Goal: Task Accomplishment & Management: Manage account settings

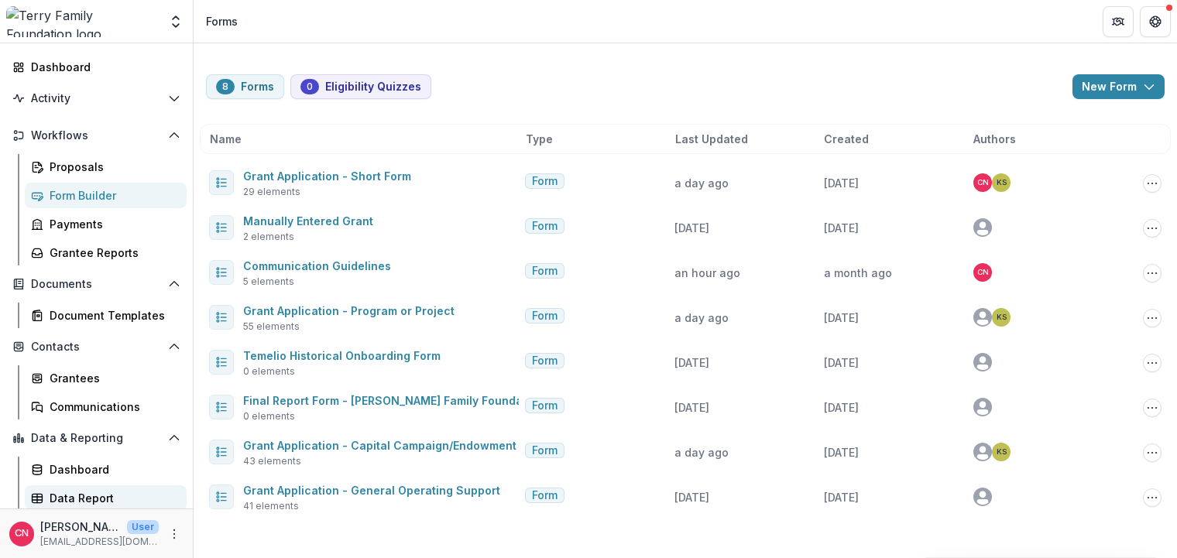
scroll to position [78, 0]
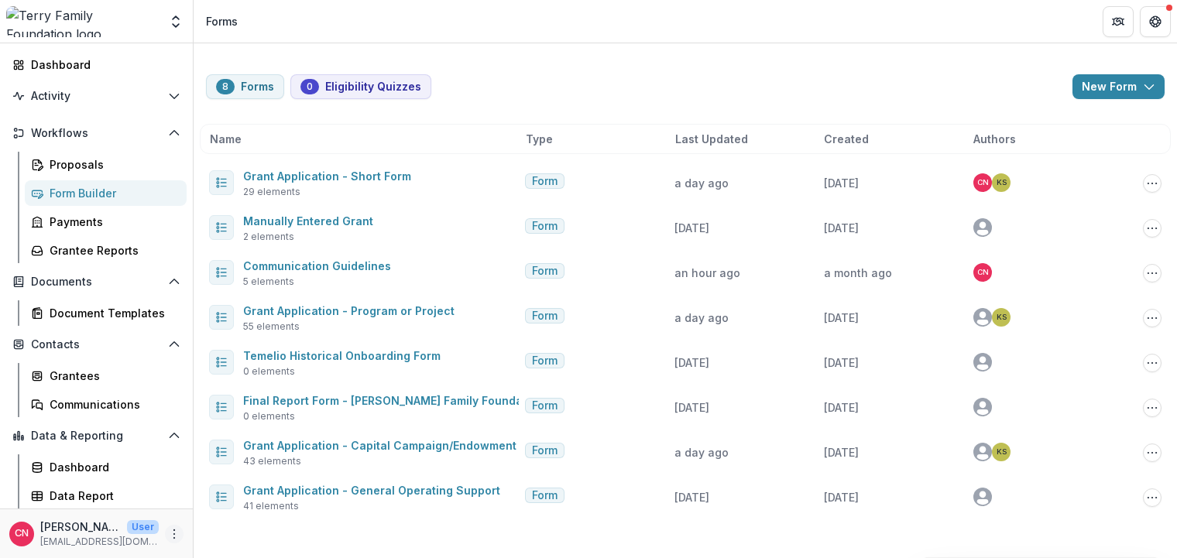
click at [177, 530] on icon "More" at bounding box center [174, 534] width 12 height 12
click at [273, 495] on link "User Settings" at bounding box center [277, 502] width 166 height 26
select select "**********"
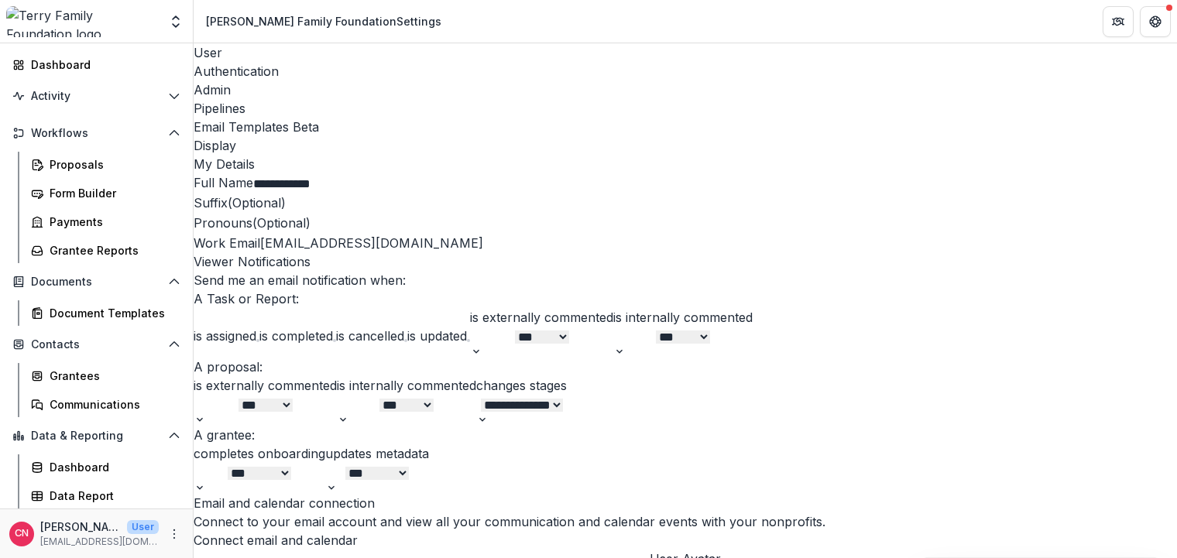
click at [358, 81] on div "Admin" at bounding box center [685, 90] width 983 height 19
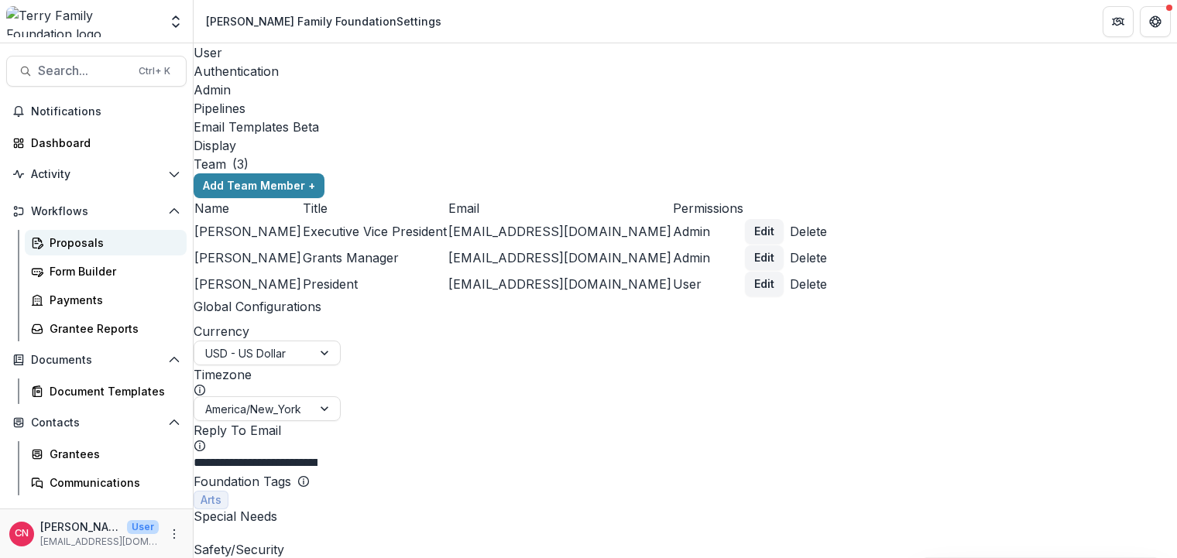
click at [65, 243] on div "Proposals" at bounding box center [112, 243] width 125 height 16
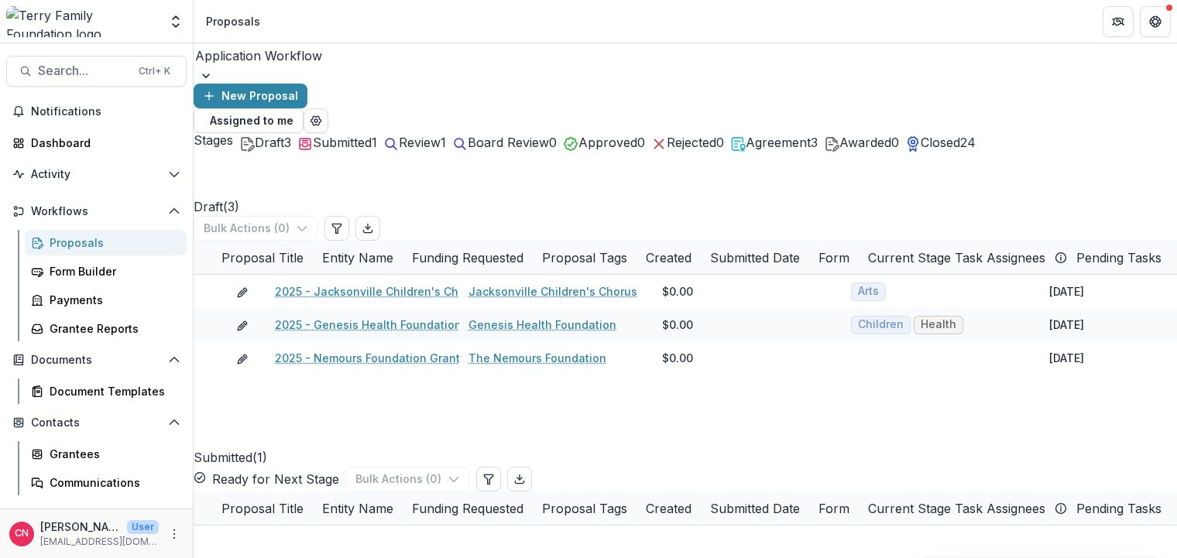
click at [811, 135] on span "Agreement" at bounding box center [778, 142] width 65 height 15
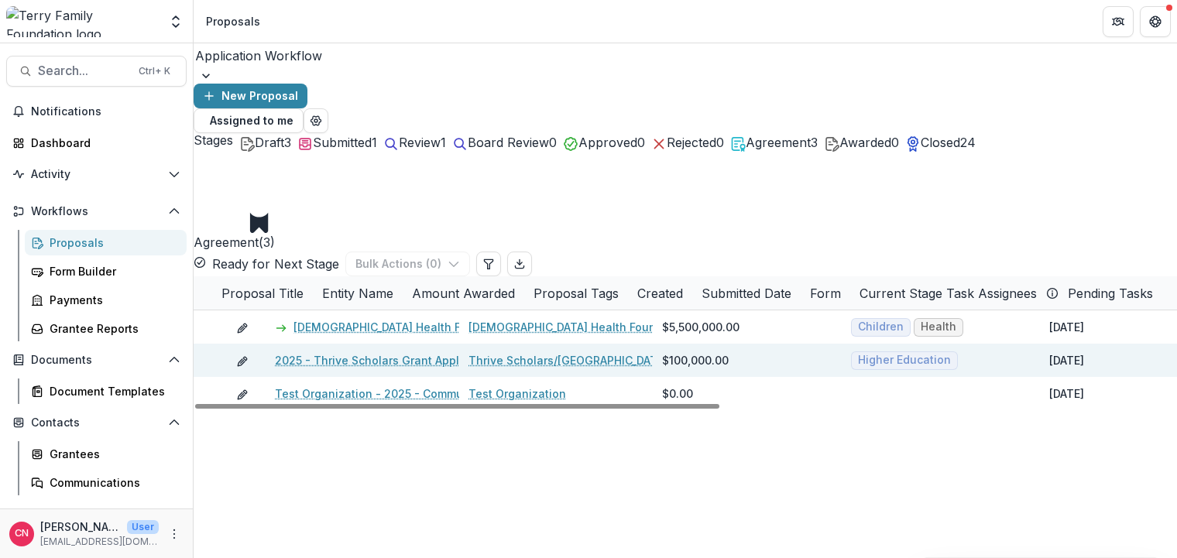
click at [389, 352] on link "2025 - Thrive Scholars Grant Application Form - Program or Project" at bounding box center [456, 360] width 362 height 16
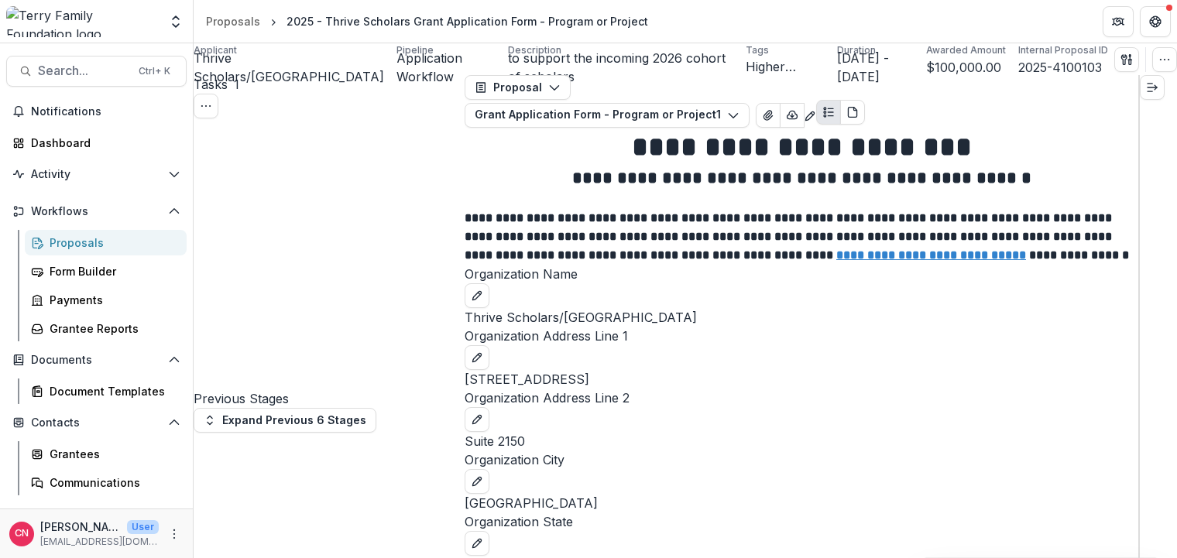
scroll to position [7147, 0]
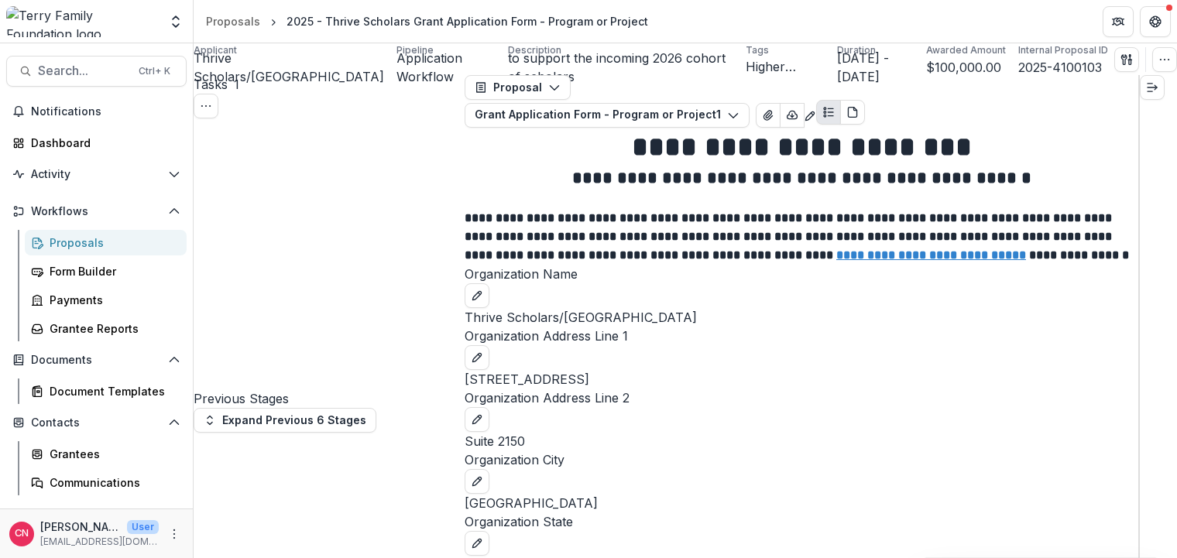
scroll to position [7129, 0]
click at [77, 454] on div "Grantees" at bounding box center [112, 454] width 125 height 16
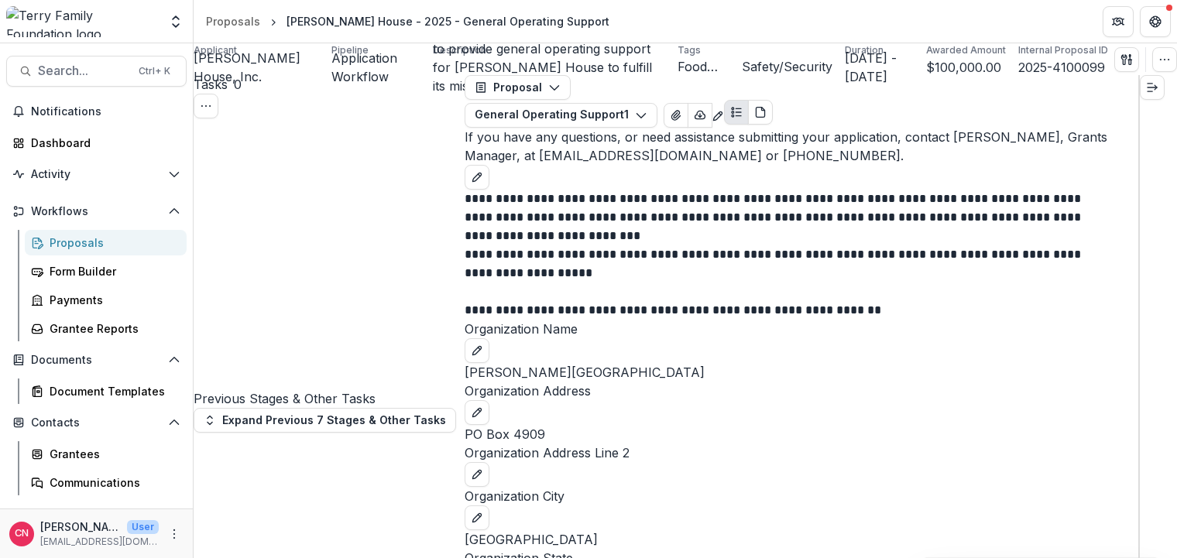
scroll to position [5961, 0]
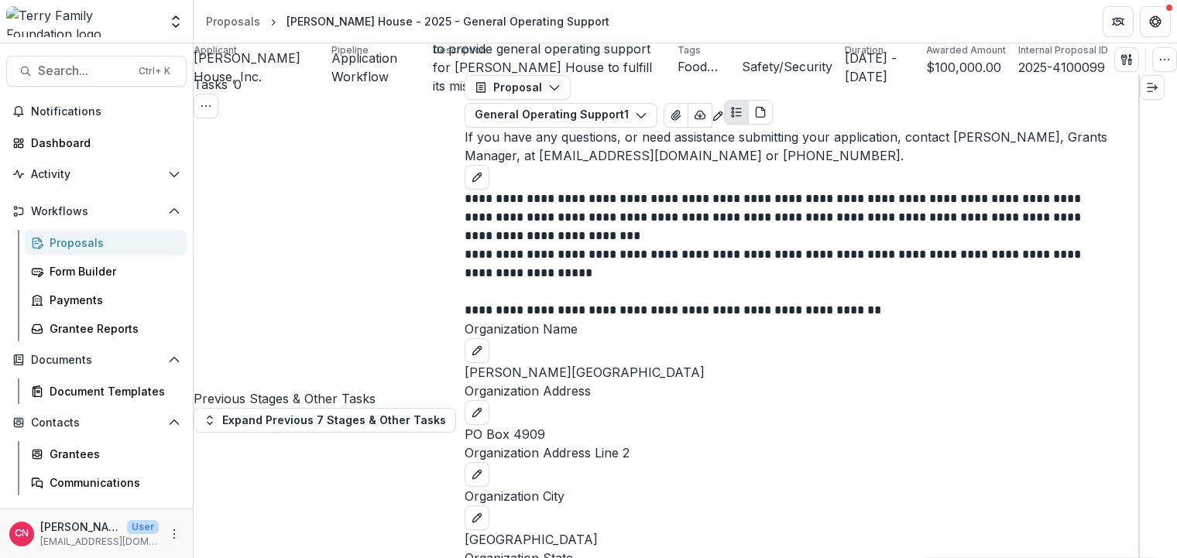
scroll to position [5943, 0]
click at [66, 451] on div "Grantees" at bounding box center [112, 454] width 125 height 16
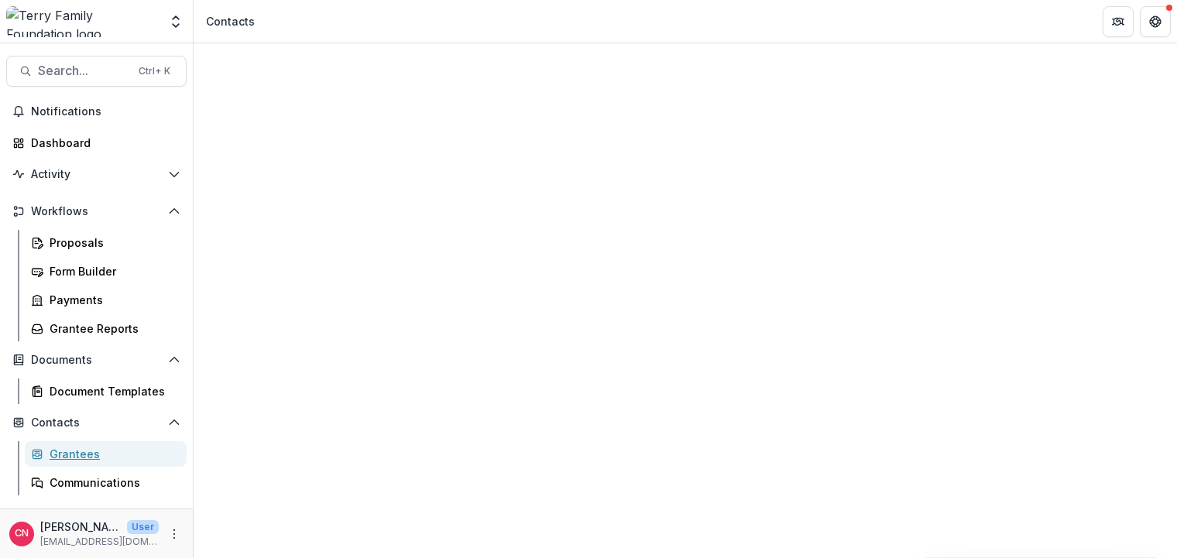
scroll to position [465, 0]
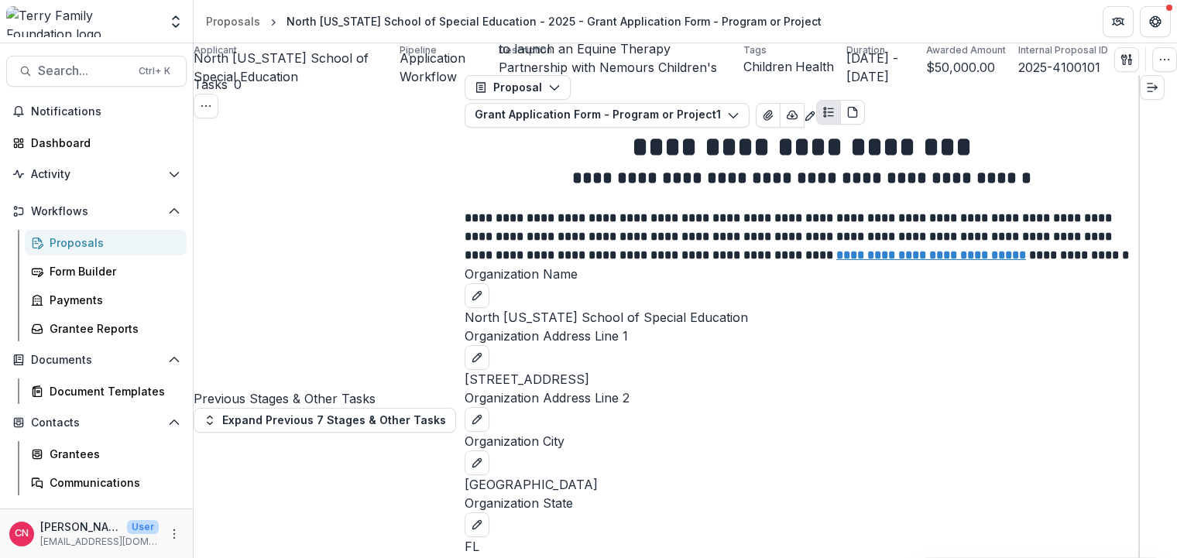
scroll to position [5628, 0]
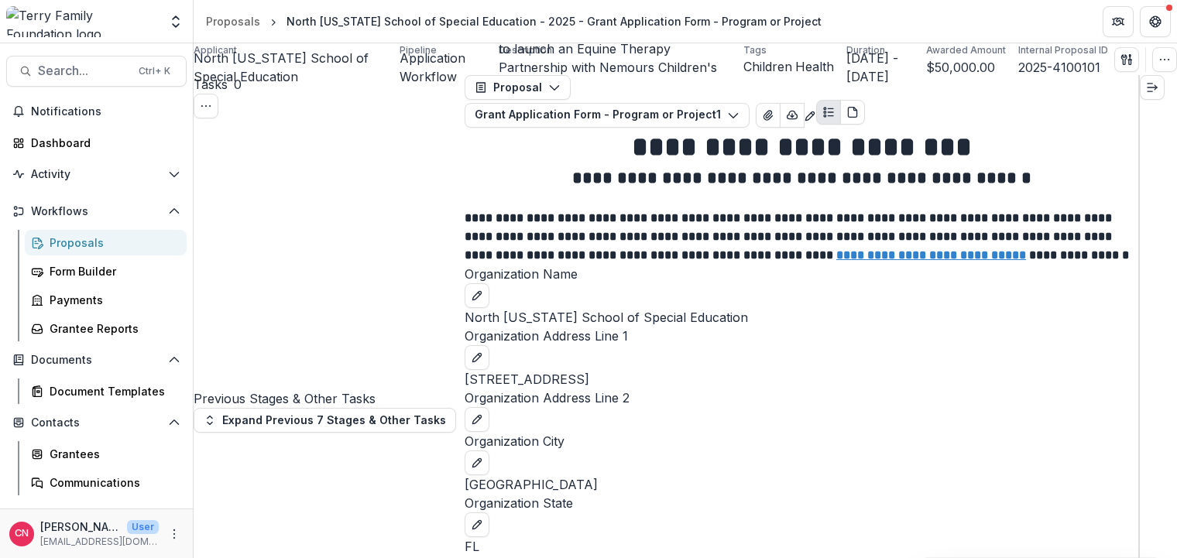
drag, startPoint x: 563, startPoint y: 244, endPoint x: 978, endPoint y: 262, distance: 415.4
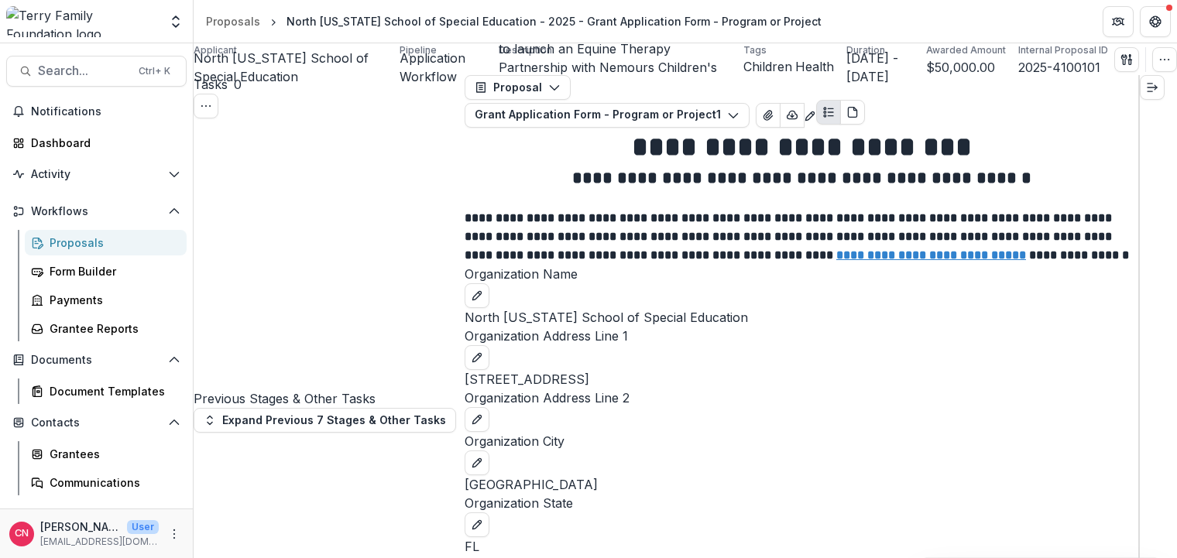
drag, startPoint x: 921, startPoint y: 266, endPoint x: 560, endPoint y: 244, distance: 361.4
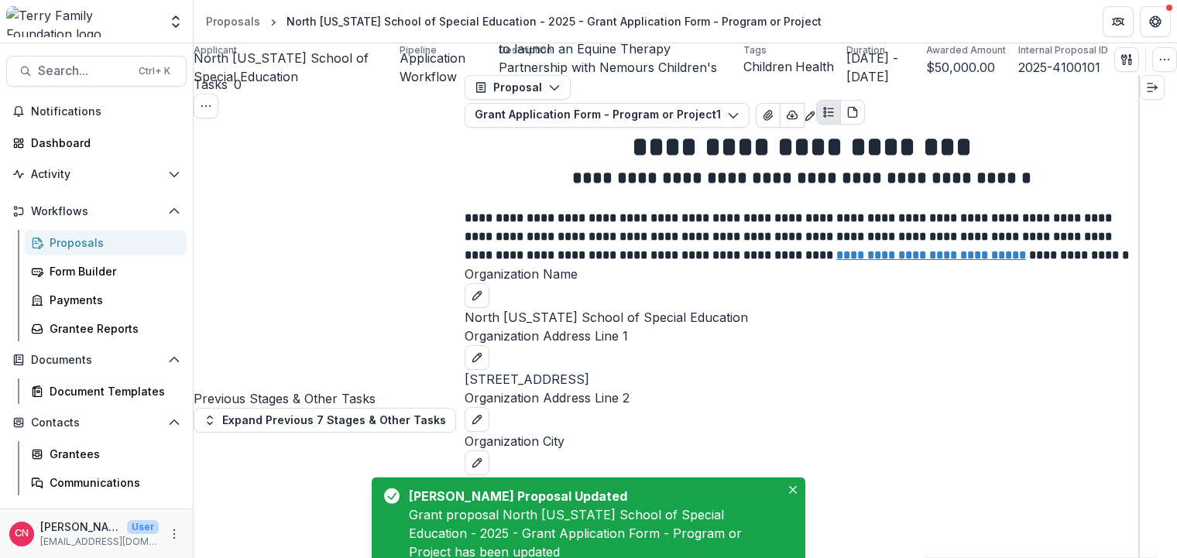
scroll to position [5609, 0]
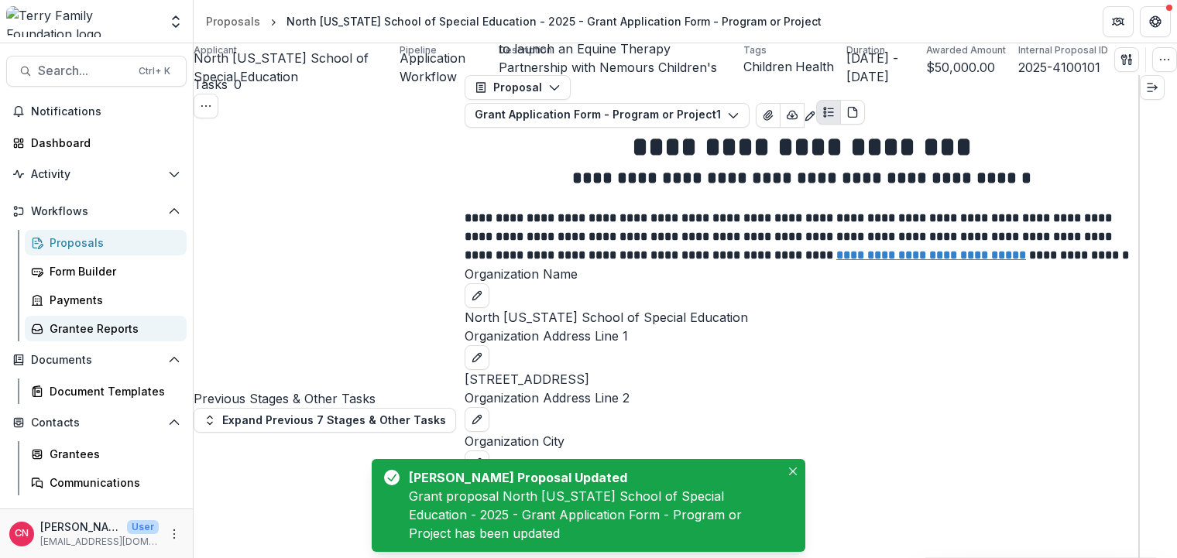
click at [118, 325] on div "Grantee Reports" at bounding box center [112, 329] width 125 height 16
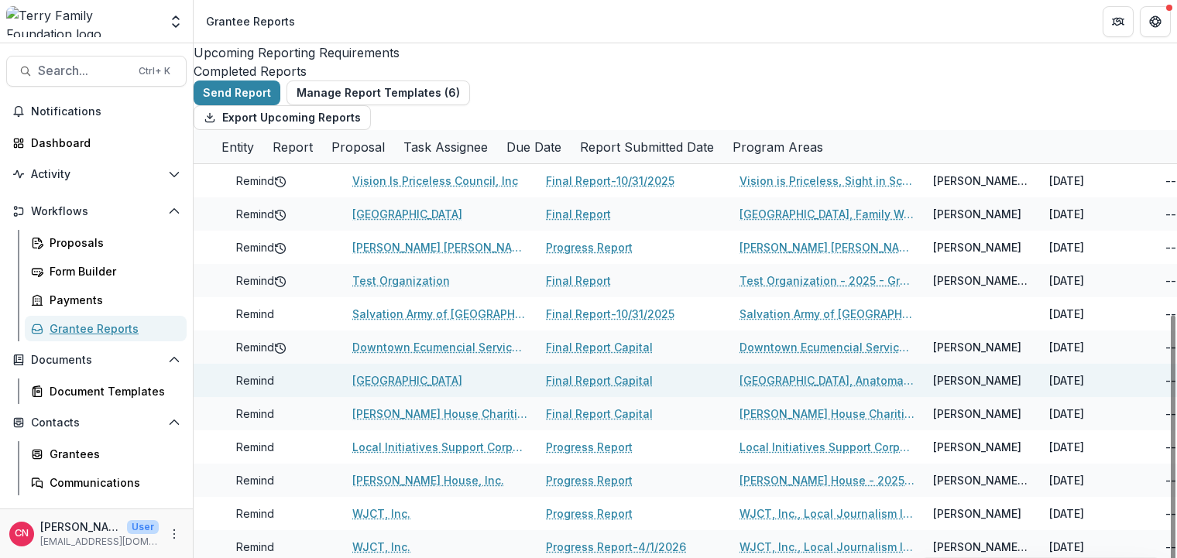
scroll to position [186, 0]
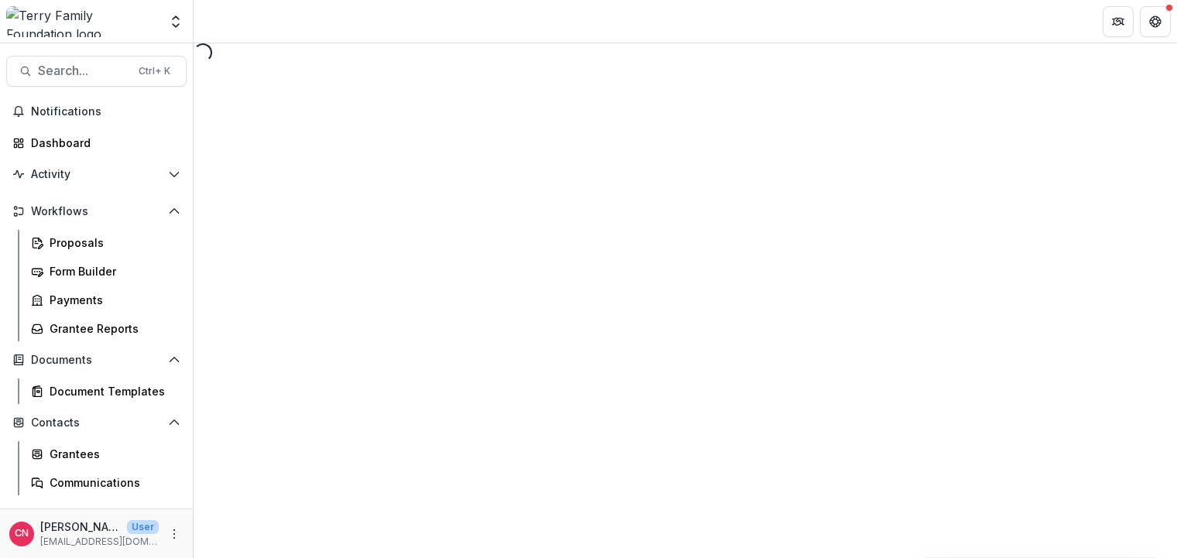
select select "********"
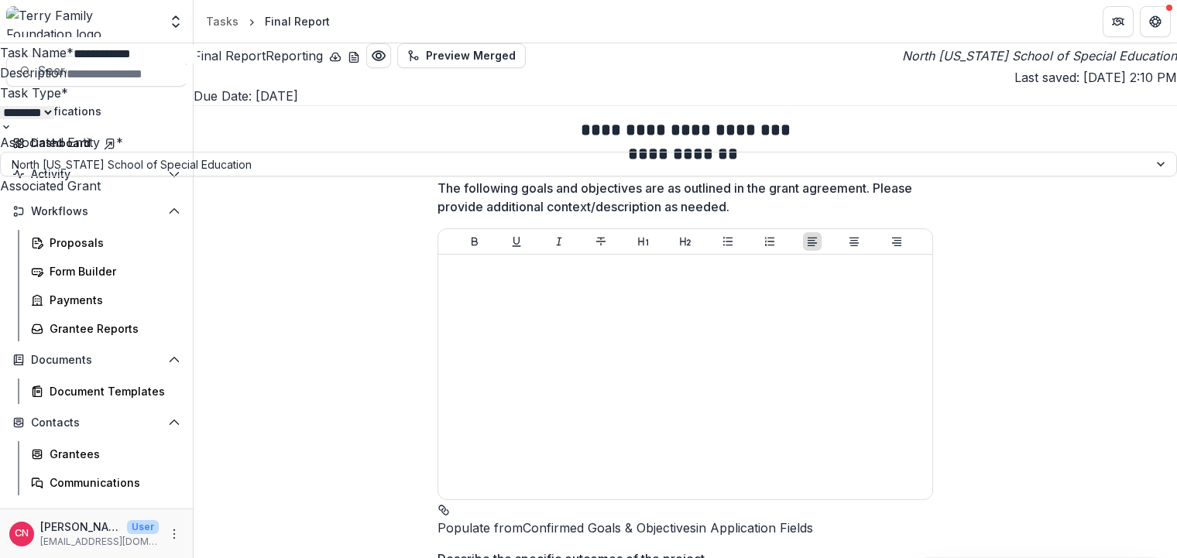
click at [1161, 14] on button "Close" at bounding box center [1155, 18] width 25 height 25
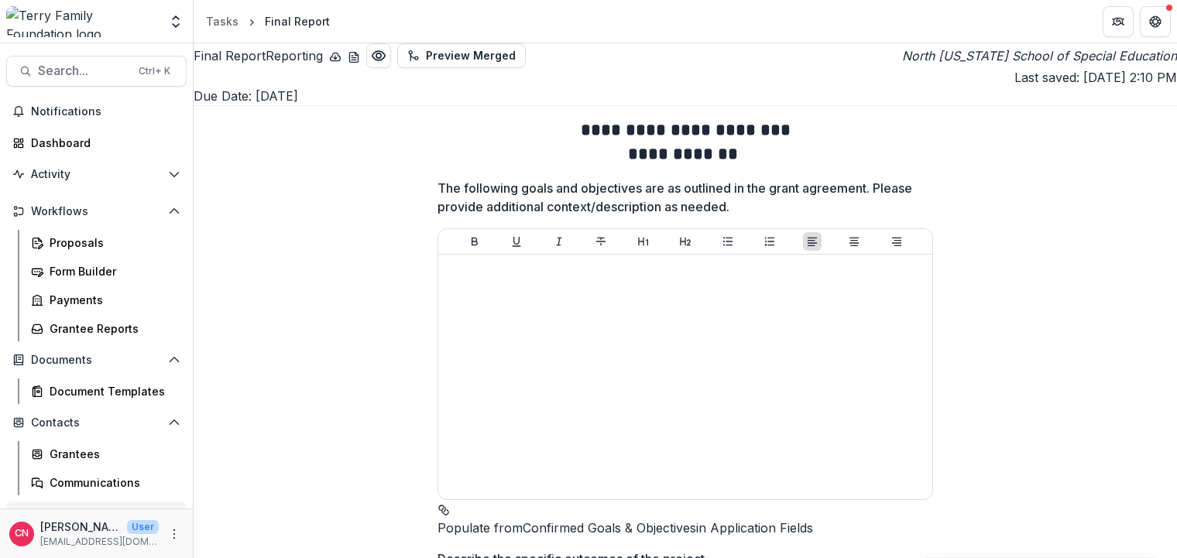
scroll to position [78, 0]
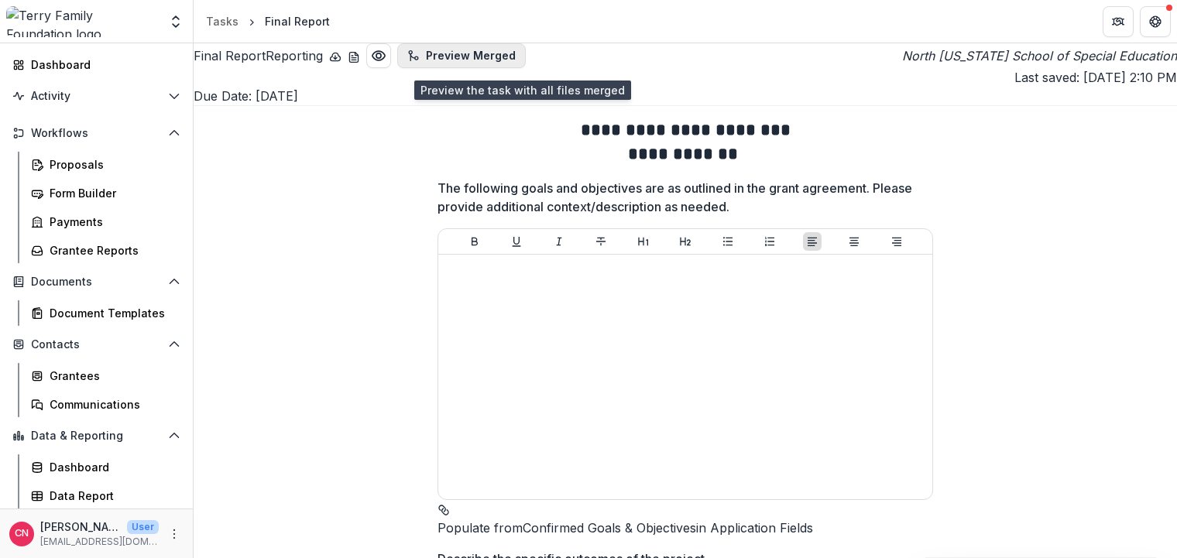
click at [495, 56] on button "Preview Merged" at bounding box center [461, 55] width 129 height 25
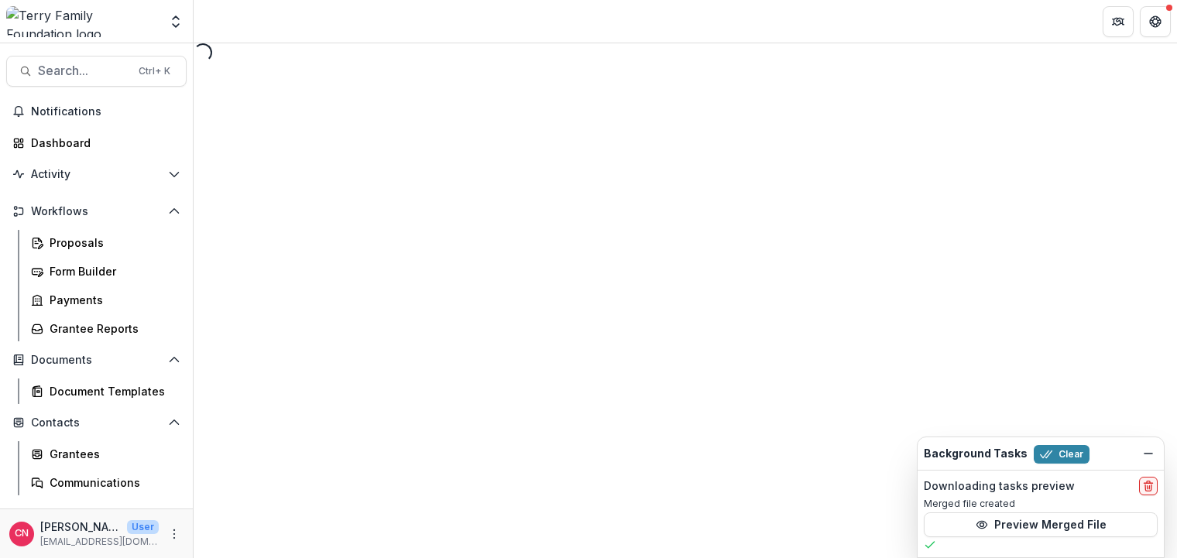
select select "********"
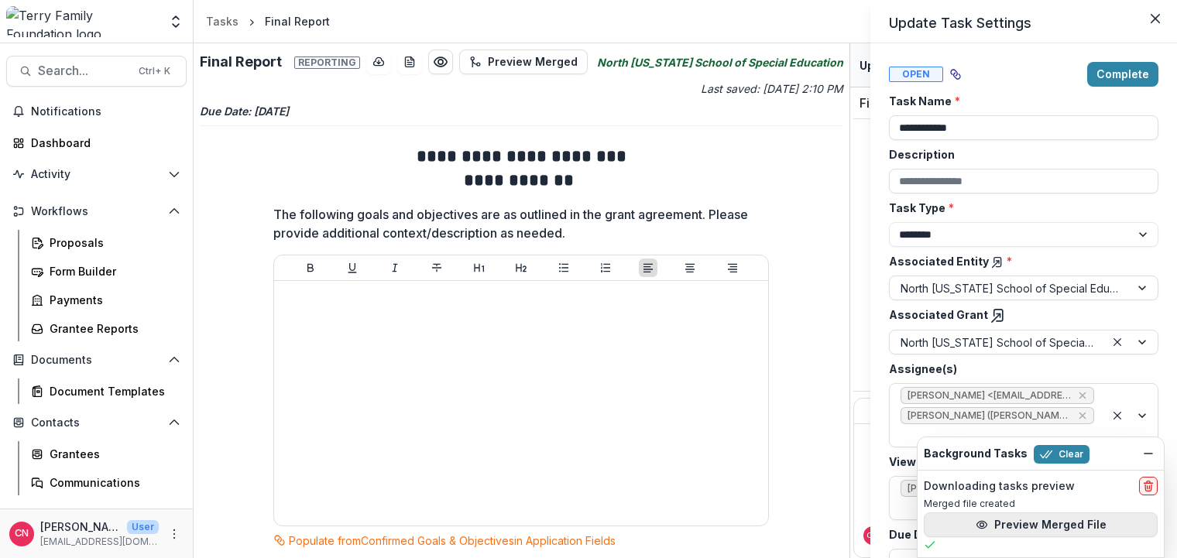
click at [1023, 526] on button "Preview Merged File" at bounding box center [1041, 525] width 234 height 25
click at [76, 326] on div "**********" at bounding box center [588, 279] width 1177 height 558
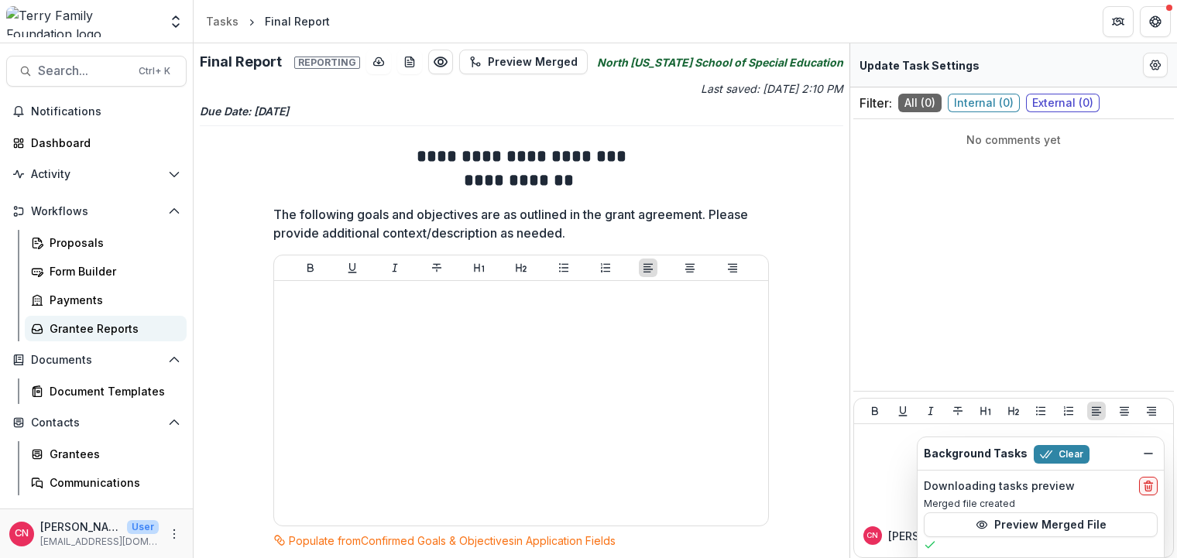
click at [98, 329] on div "Grantee Reports" at bounding box center [112, 329] width 125 height 16
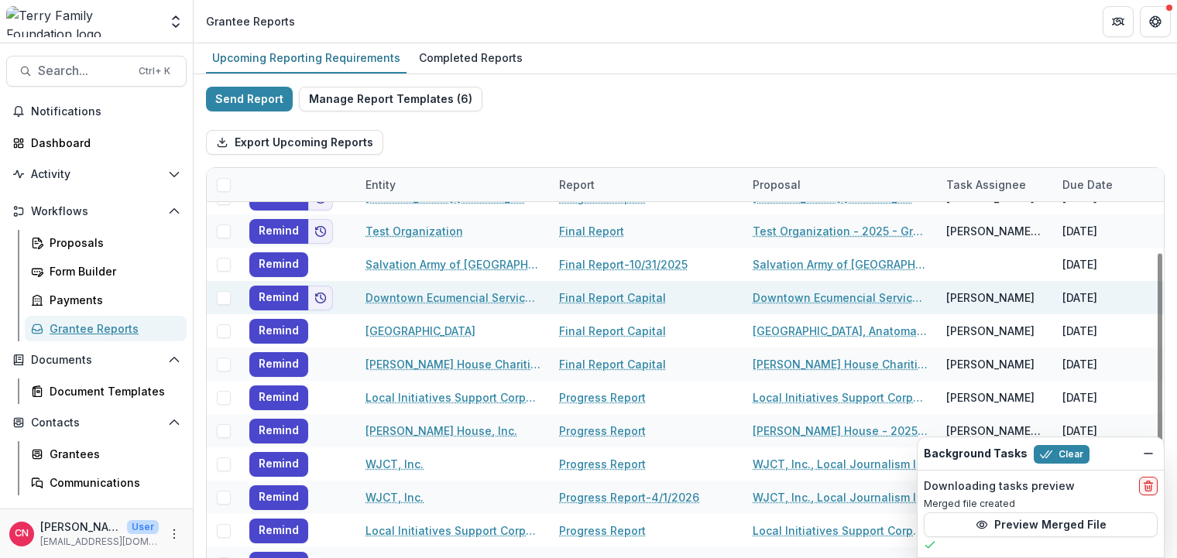
scroll to position [186, 0]
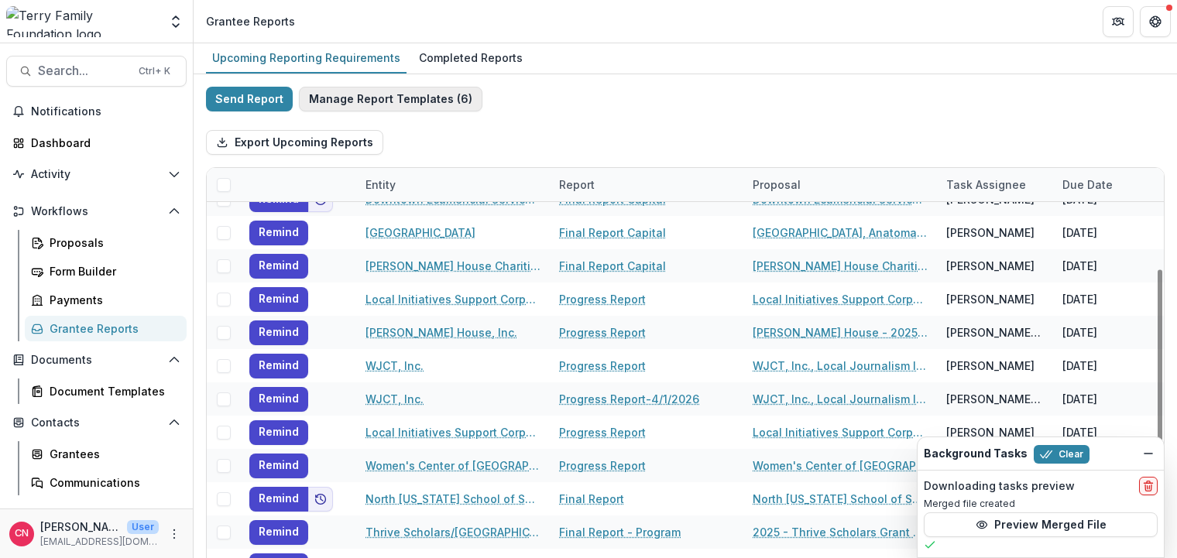
click at [390, 94] on button "Manage Report Templates ( 6 )" at bounding box center [390, 99] width 183 height 25
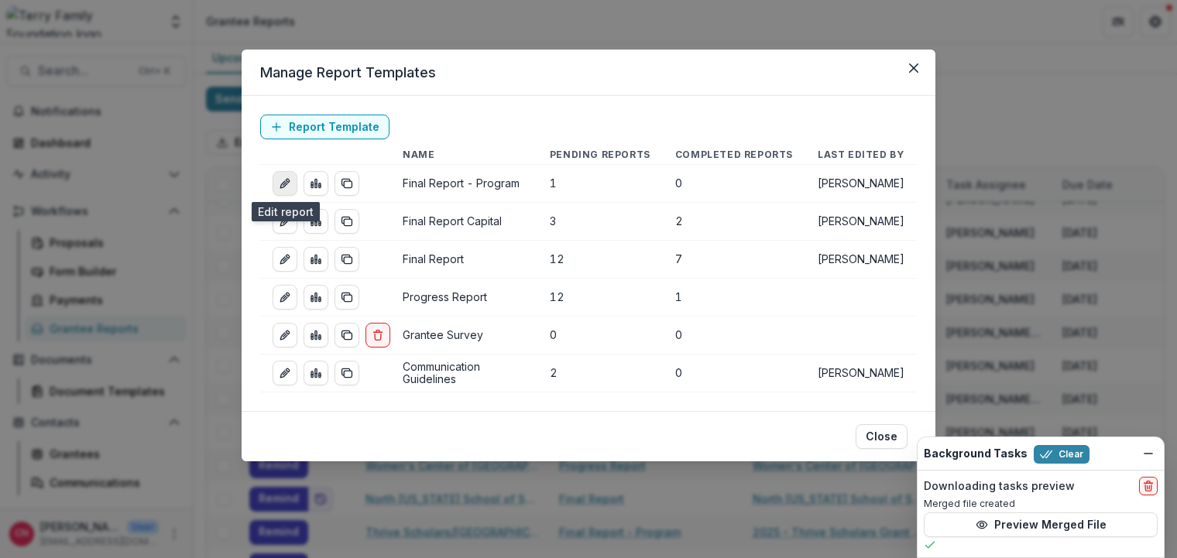
click at [281, 180] on icon "edit-report" at bounding box center [285, 183] width 12 height 12
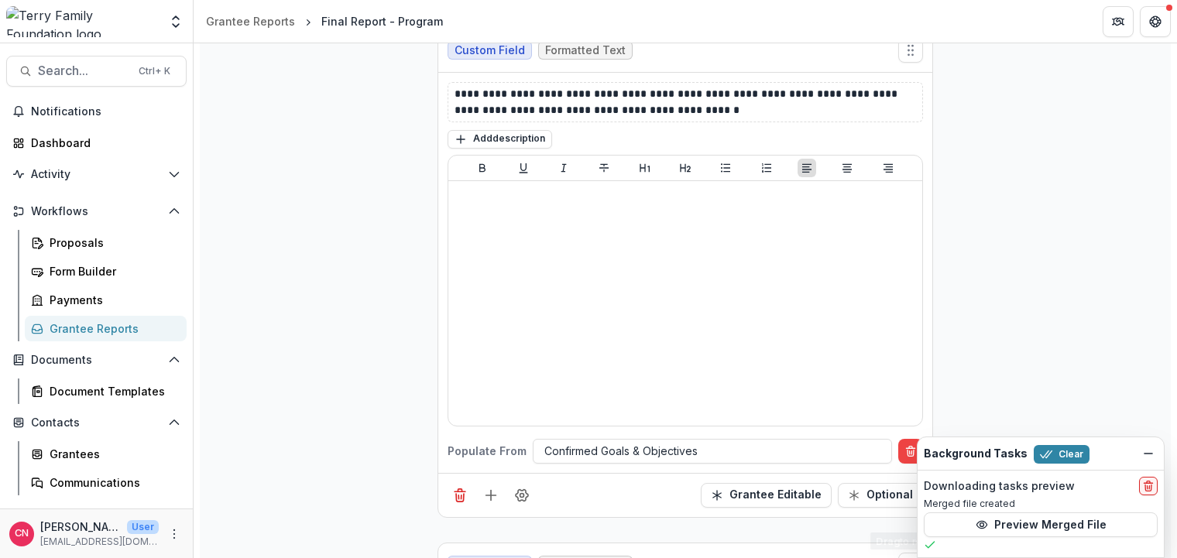
scroll to position [279, 0]
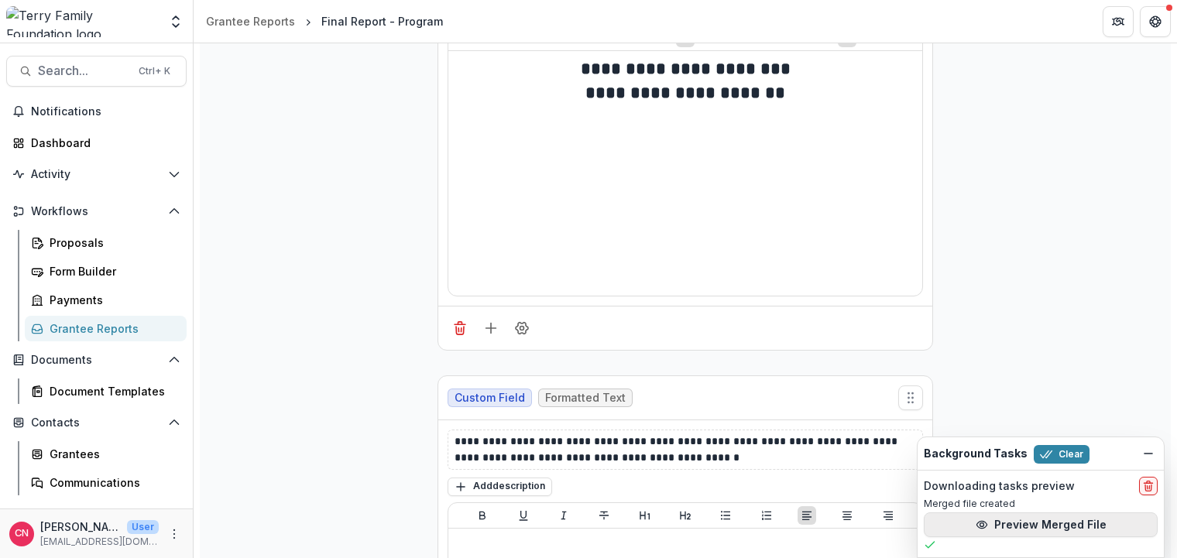
click at [1035, 519] on button "Preview Merged File" at bounding box center [1041, 525] width 234 height 25
click at [59, 234] on link "Proposals" at bounding box center [106, 243] width 162 height 26
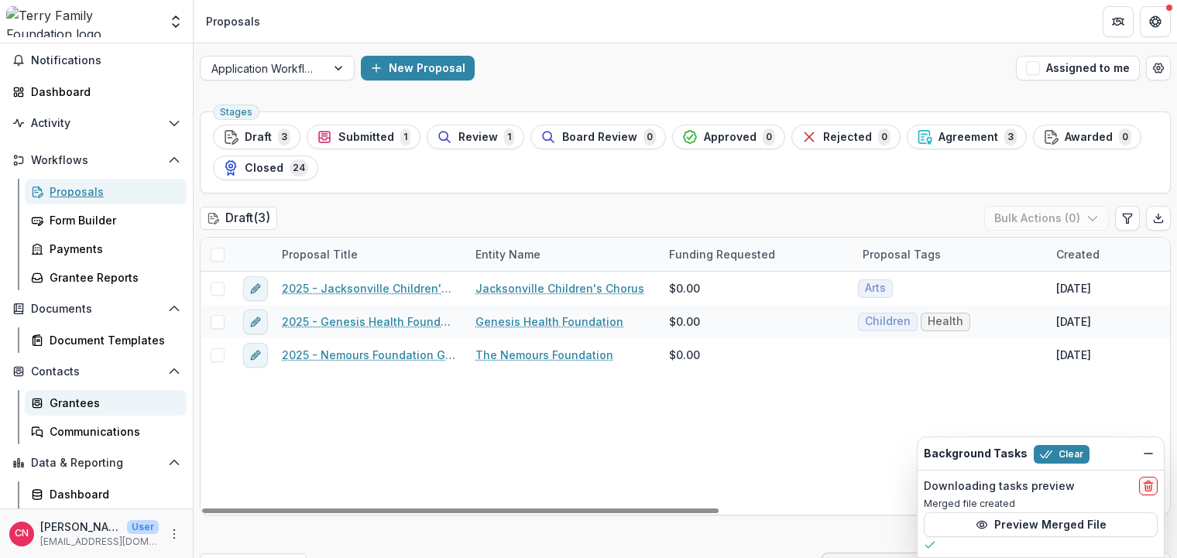
scroll to position [78, 0]
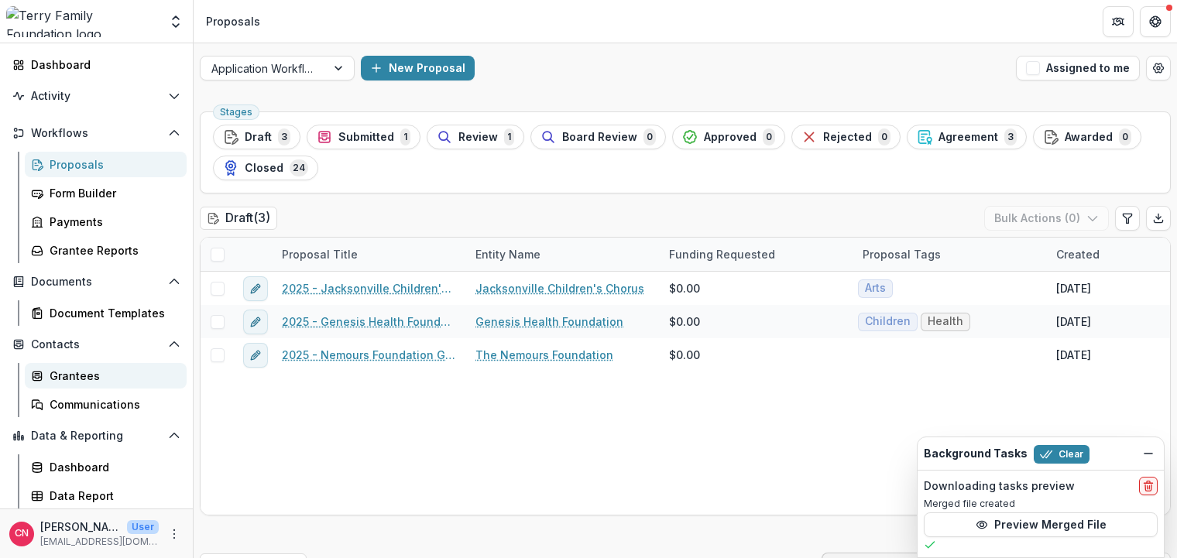
click at [81, 375] on div "Grantees" at bounding box center [112, 376] width 125 height 16
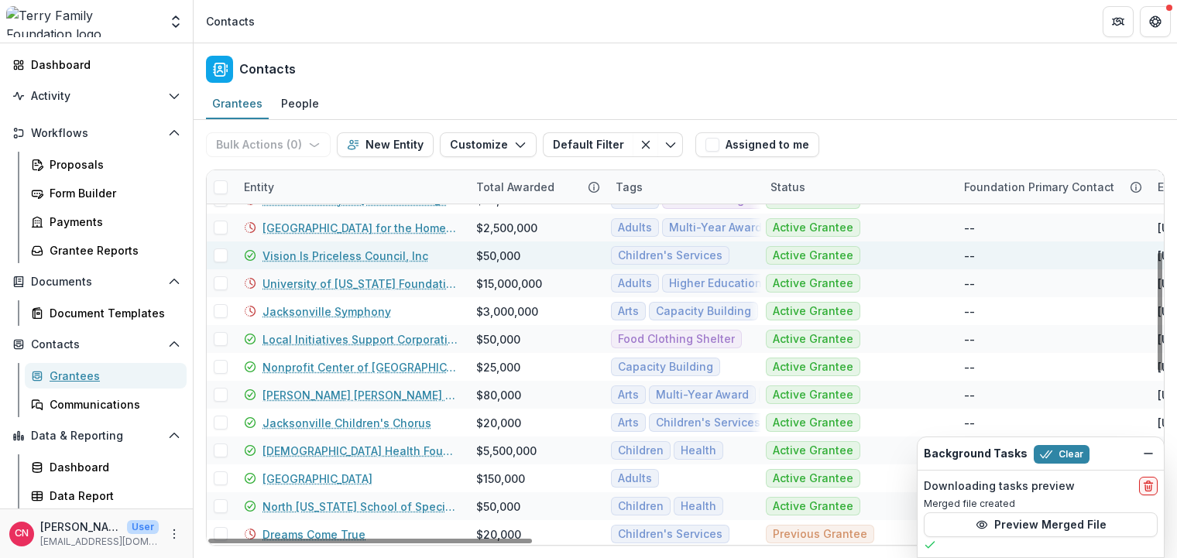
scroll to position [279, 0]
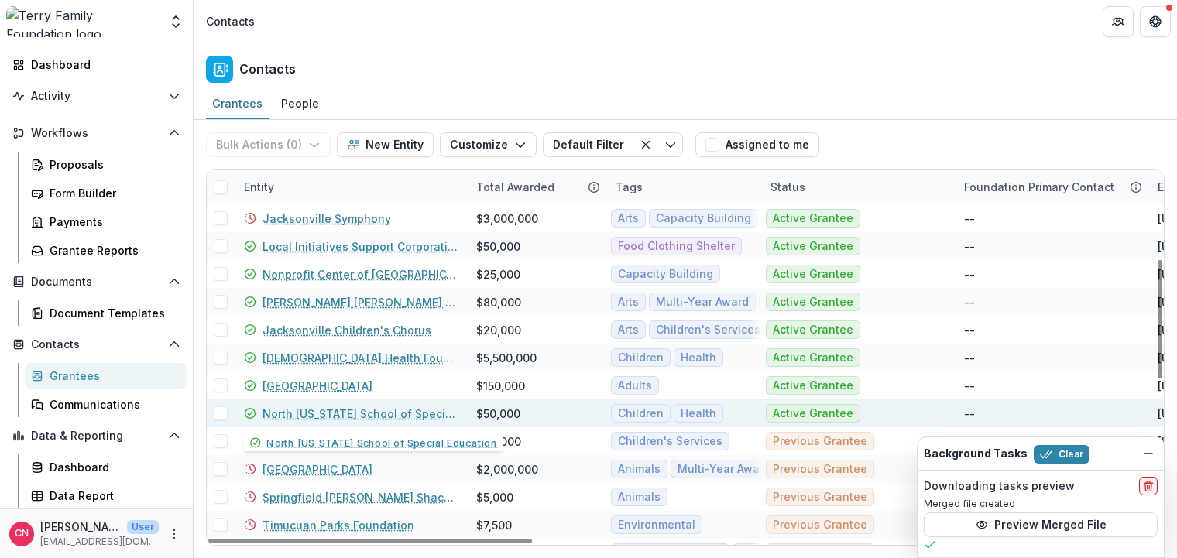
click at [341, 410] on link "North [US_STATE] School of Special Education" at bounding box center [359, 414] width 195 height 16
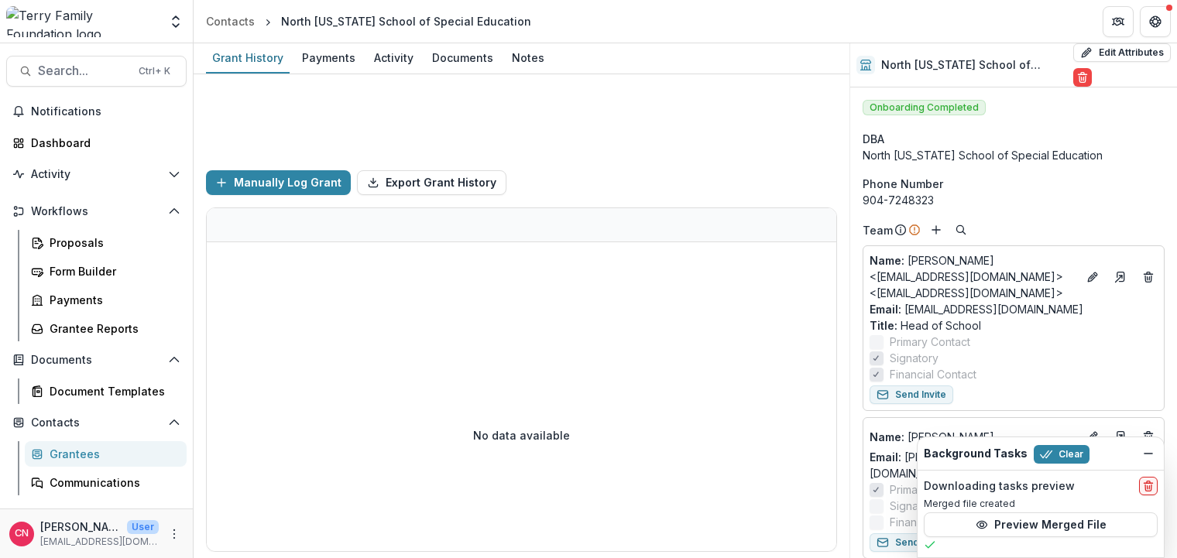
scroll to position [78, 0]
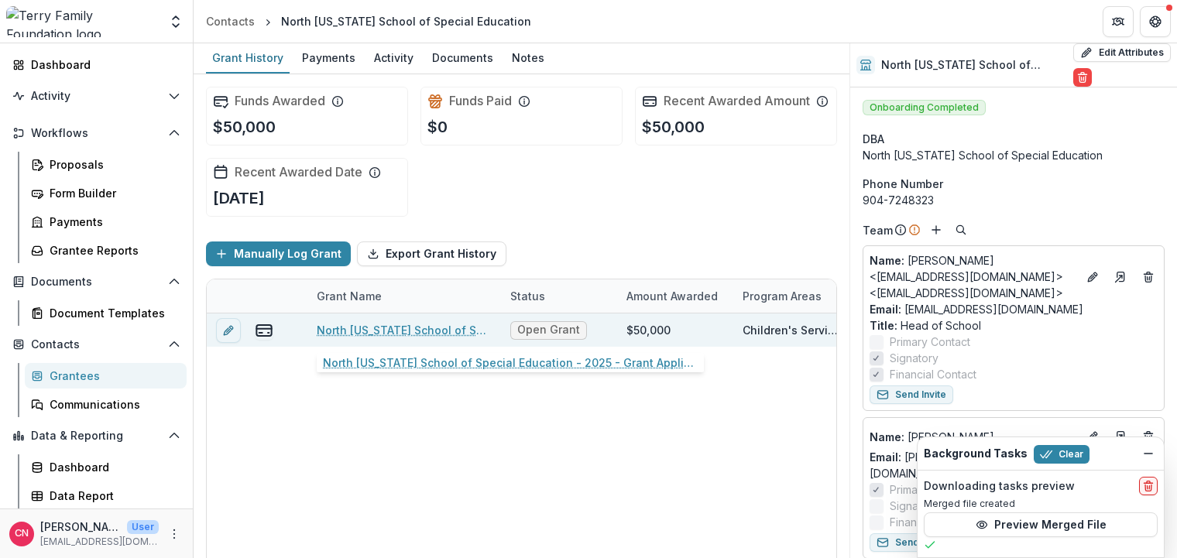
click at [384, 331] on link "North [US_STATE] School of Special Education - 2025 - Grant Application Form - …" at bounding box center [404, 330] width 175 height 16
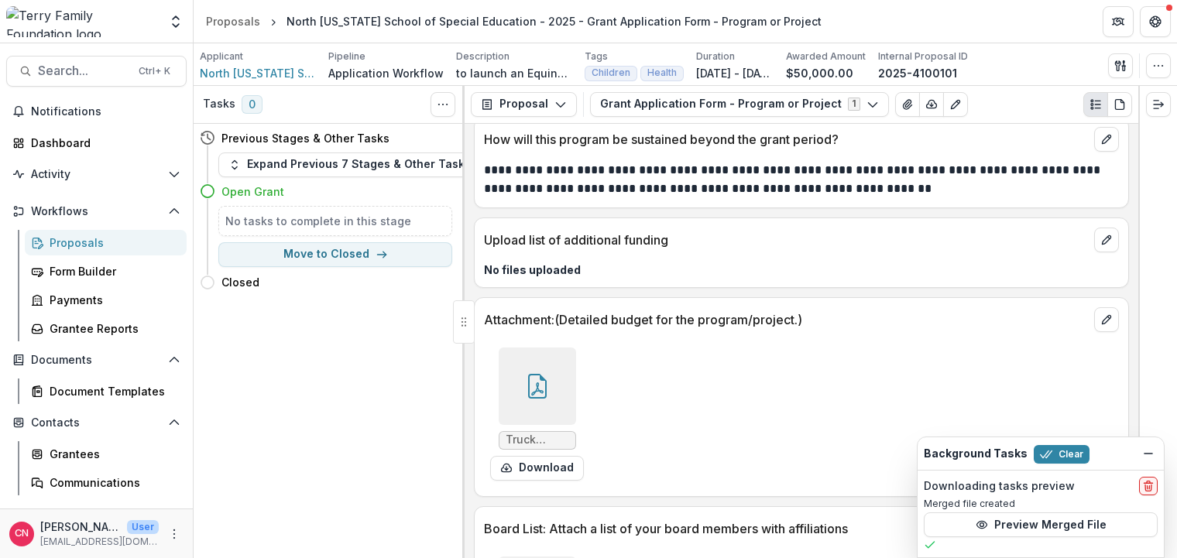
scroll to position [5628, 0]
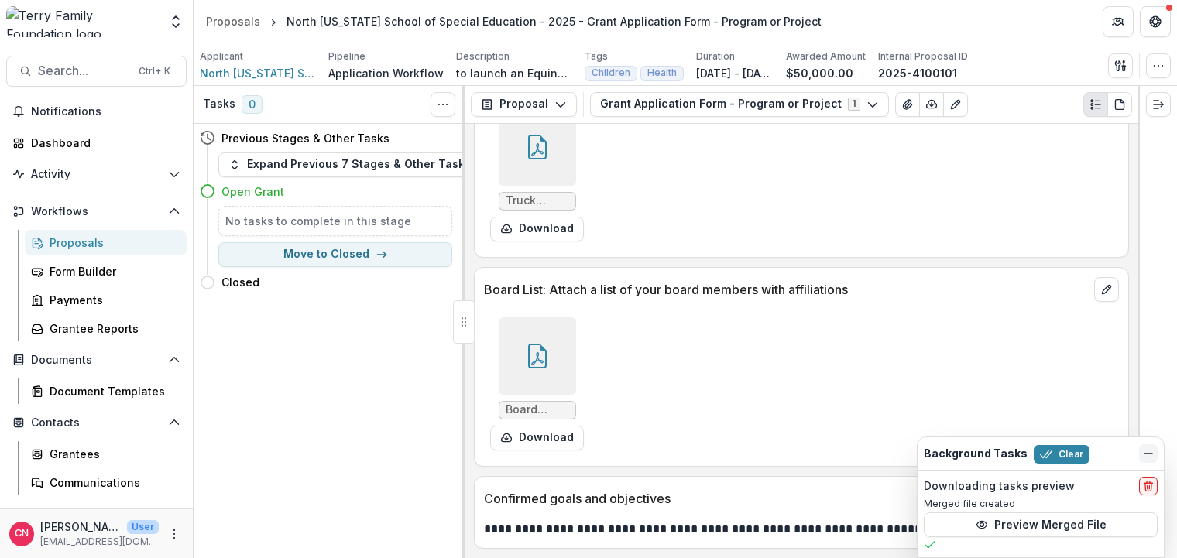
click at [1147, 447] on button "Dismiss" at bounding box center [1148, 453] width 19 height 19
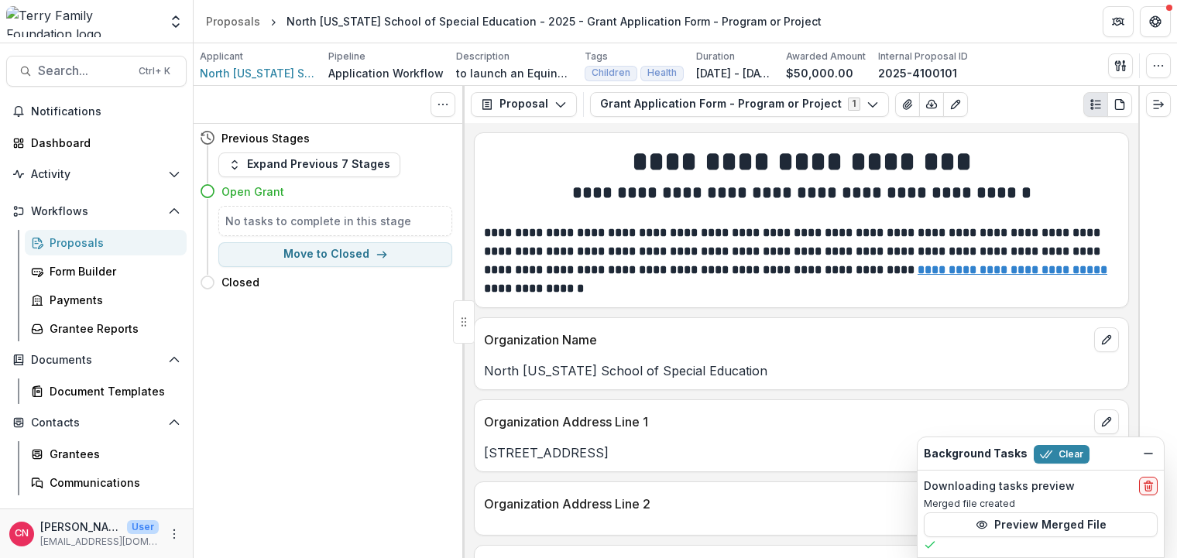
scroll to position [5628, 0]
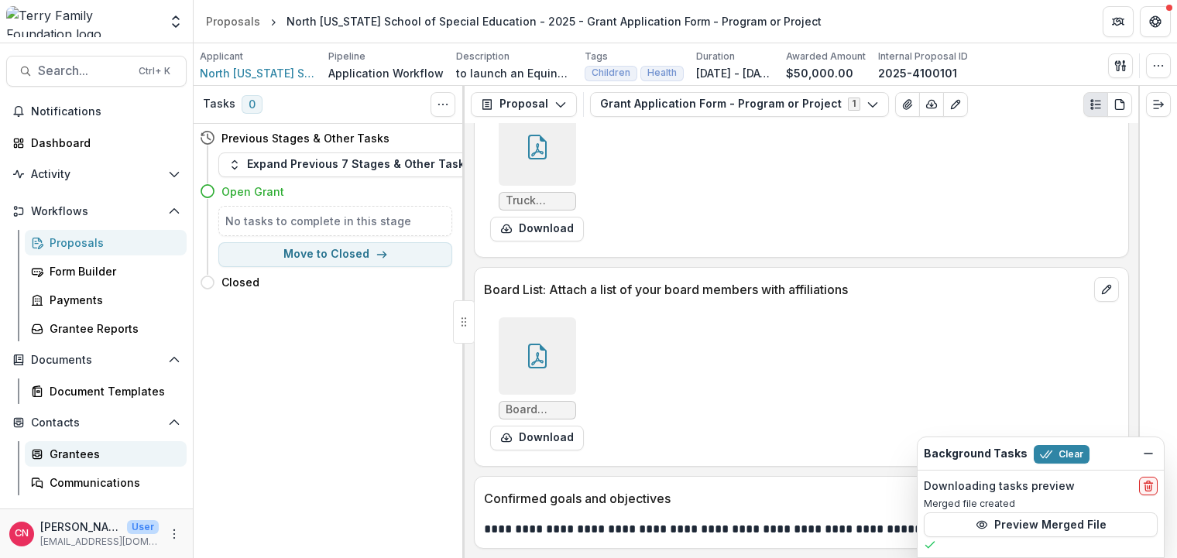
click at [80, 453] on div "Grantees" at bounding box center [112, 454] width 125 height 16
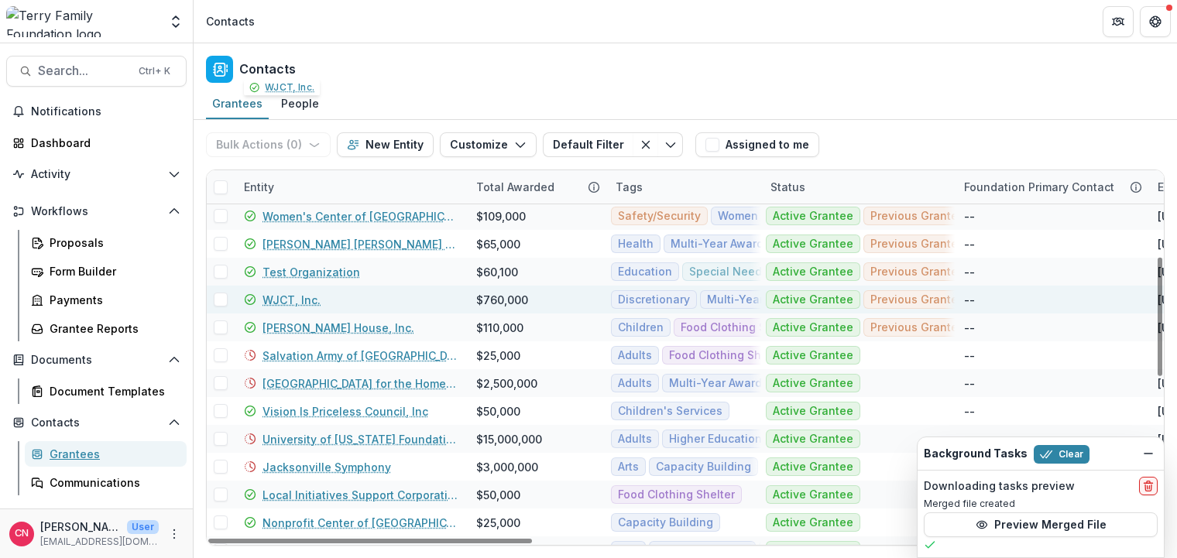
scroll to position [279, 0]
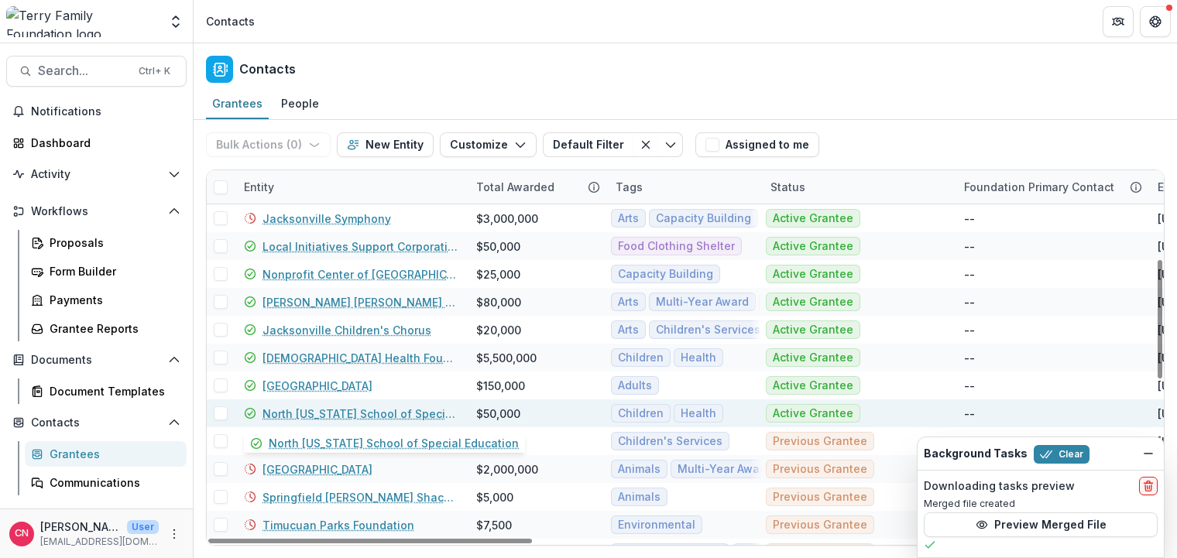
click at [314, 415] on link "North [US_STATE] School of Special Education" at bounding box center [359, 414] width 195 height 16
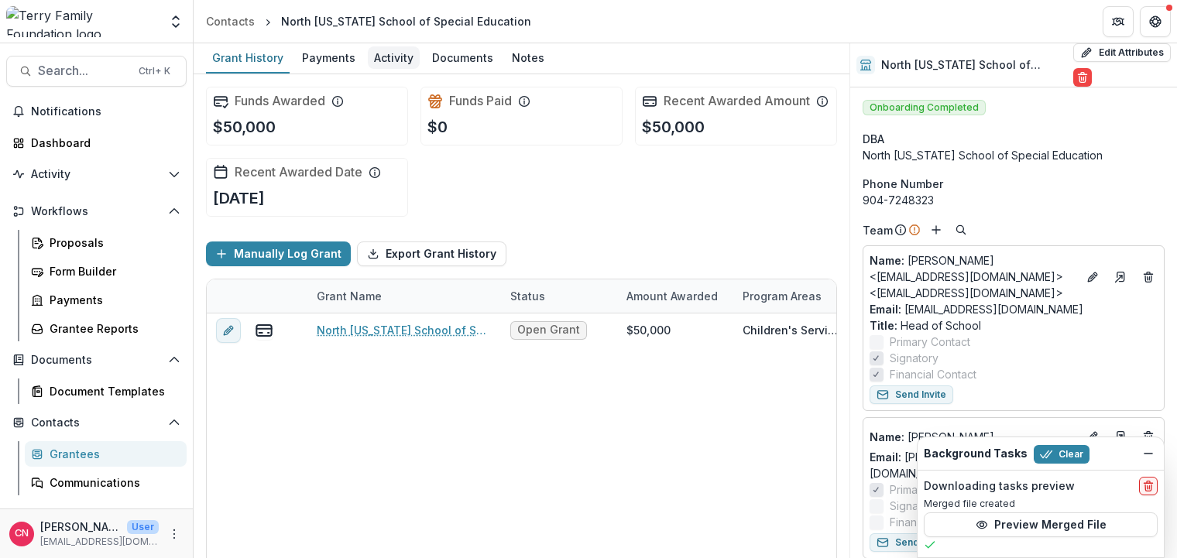
click at [380, 50] on div "Activity" at bounding box center [394, 57] width 52 height 22
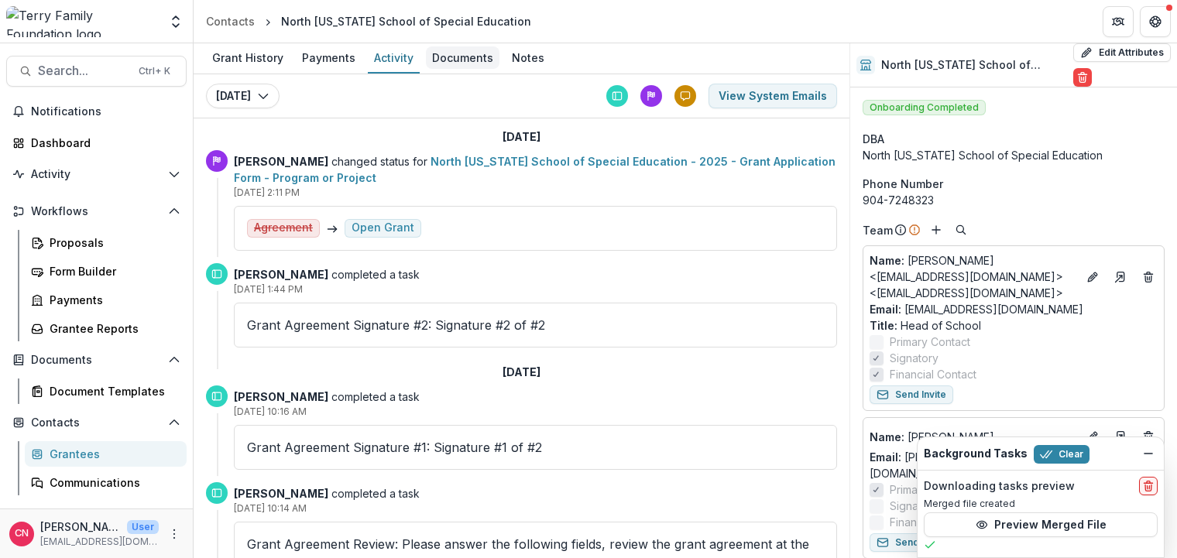
click at [444, 55] on div "Documents" at bounding box center [463, 57] width 74 height 22
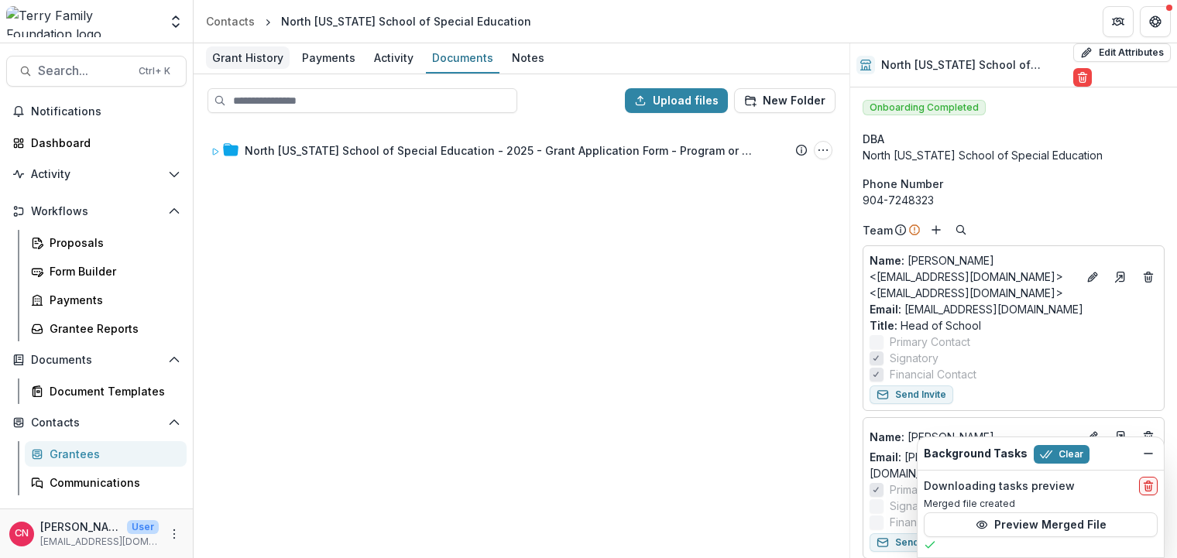
click at [235, 53] on div "Grant History" at bounding box center [248, 57] width 84 height 22
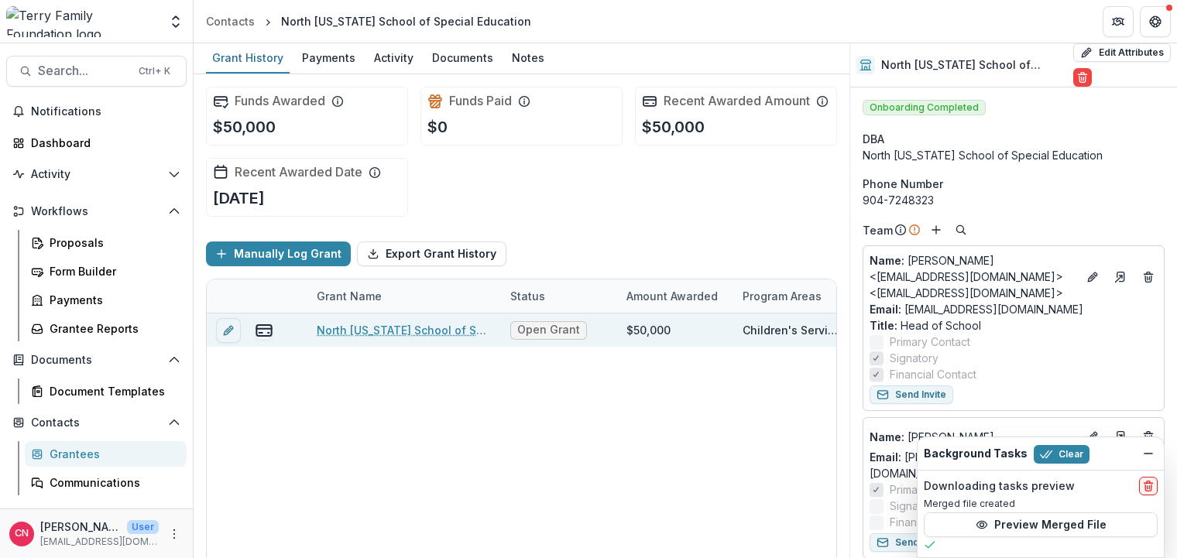
click at [363, 327] on link "North [US_STATE] School of Special Education - 2025 - Grant Application Form - …" at bounding box center [404, 330] width 175 height 16
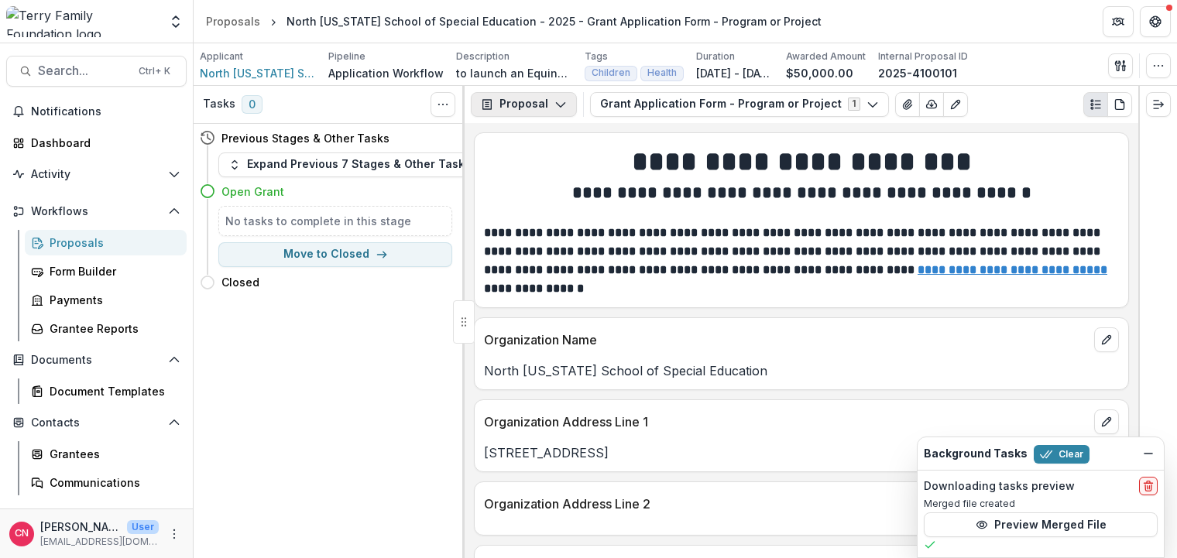
click at [561, 102] on icon "button" at bounding box center [560, 104] width 12 height 12
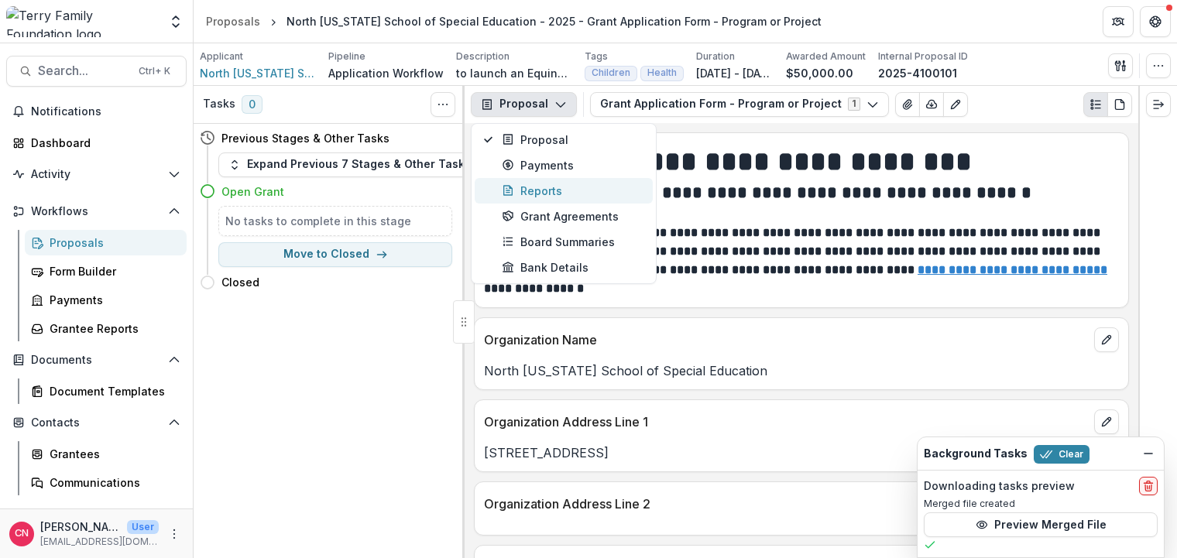
click at [548, 187] on div "Reports" at bounding box center [573, 191] width 142 height 16
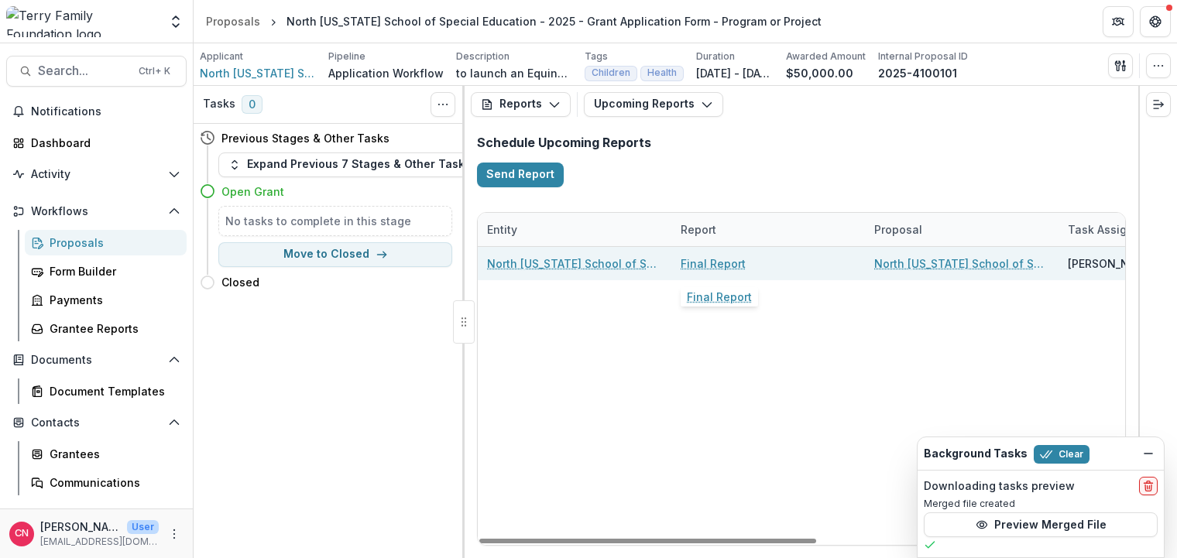
click at [715, 261] on link "Final Report" at bounding box center [713, 263] width 65 height 16
select select "********"
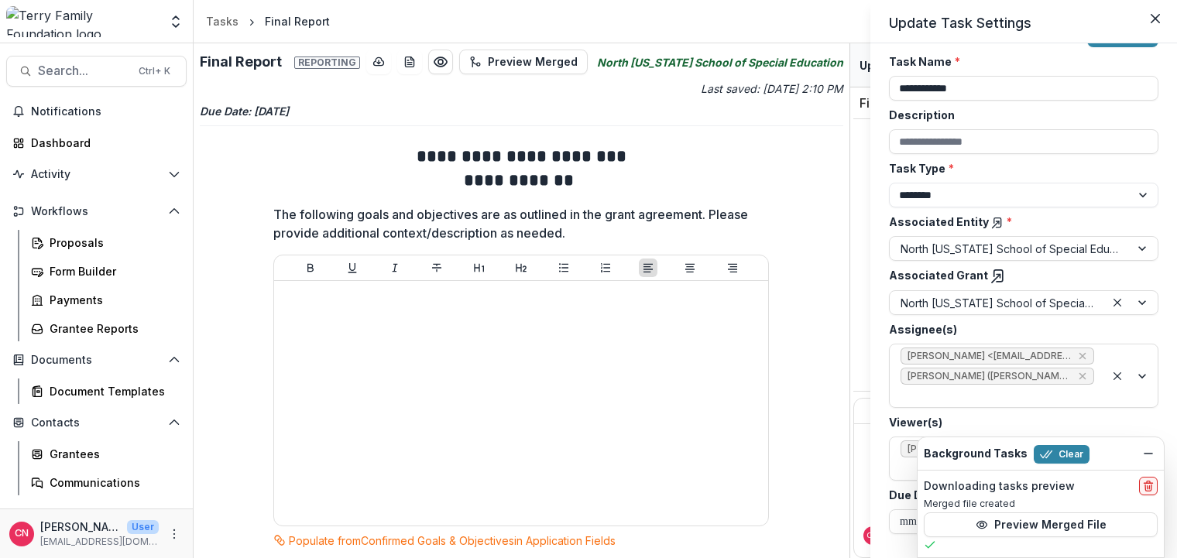
scroll to position [56, 0]
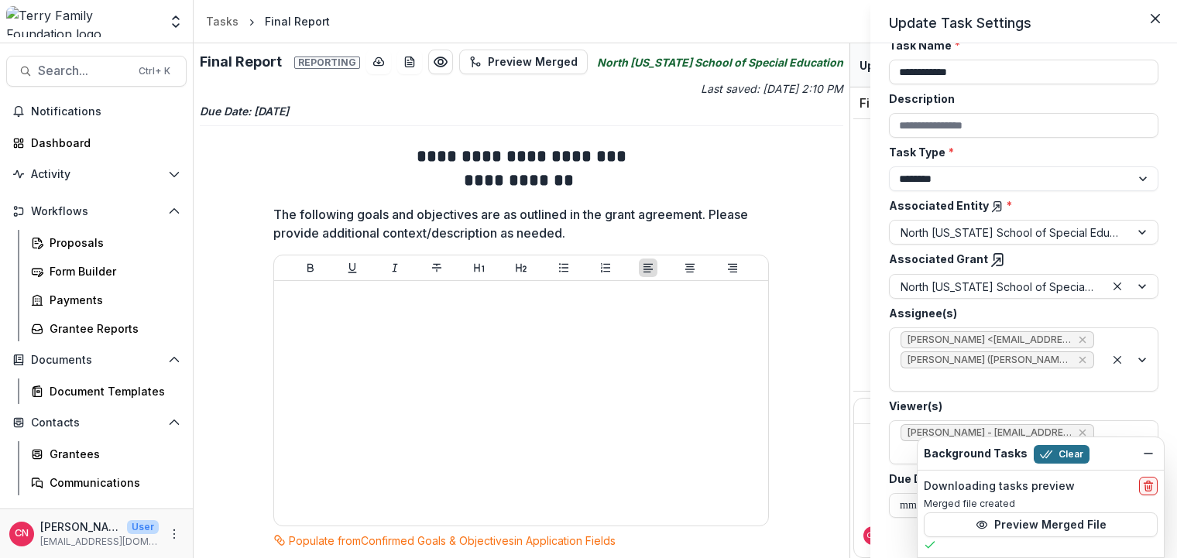
click at [1058, 446] on button "Clear" at bounding box center [1062, 454] width 56 height 19
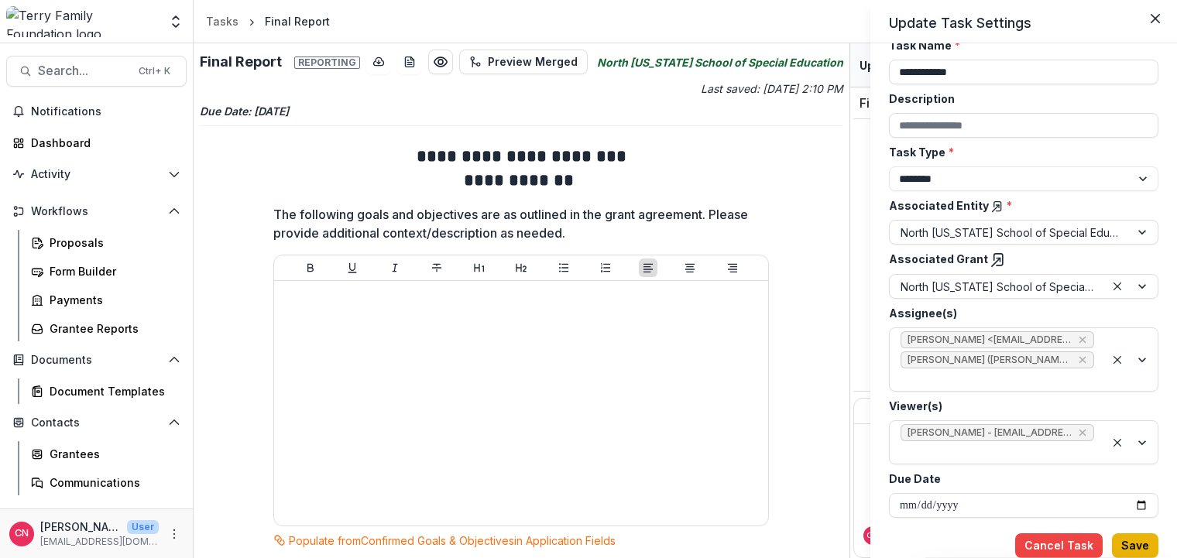
click at [1134, 543] on button "Save" at bounding box center [1135, 545] width 46 height 25
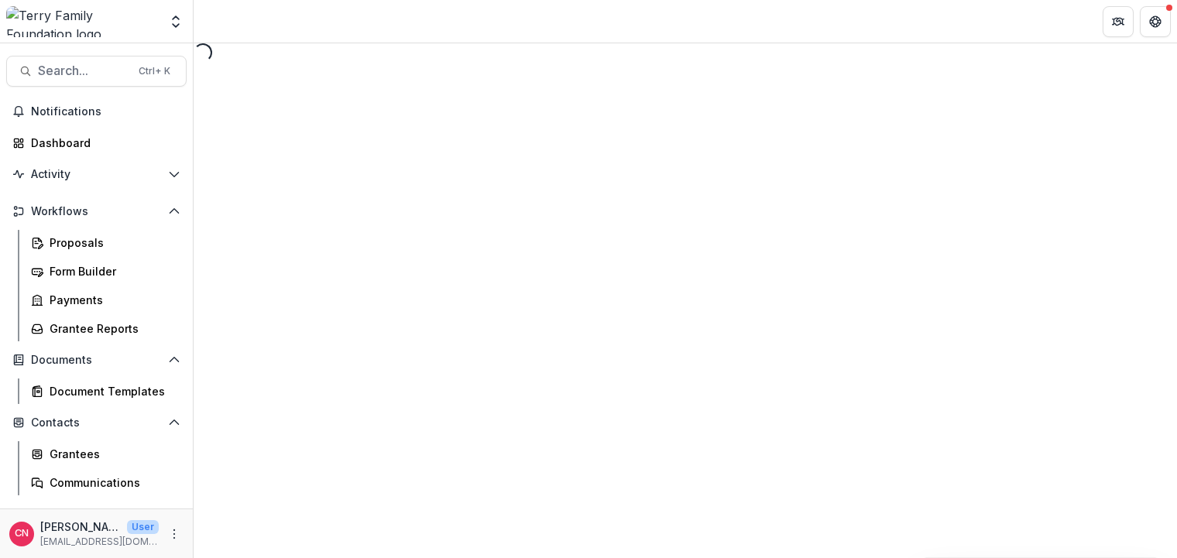
select select "********"
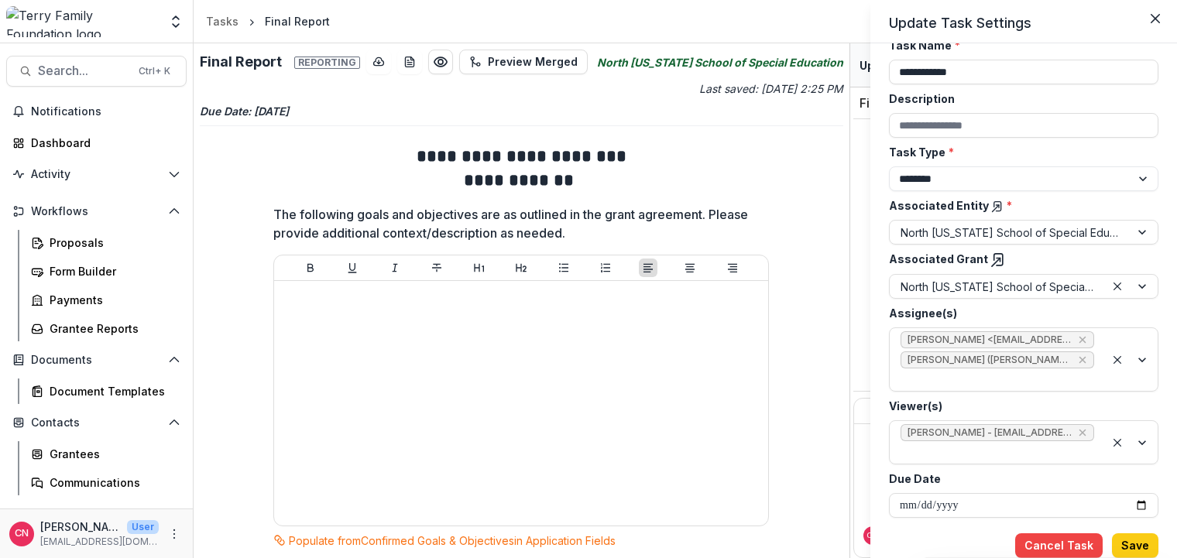
scroll to position [0, 0]
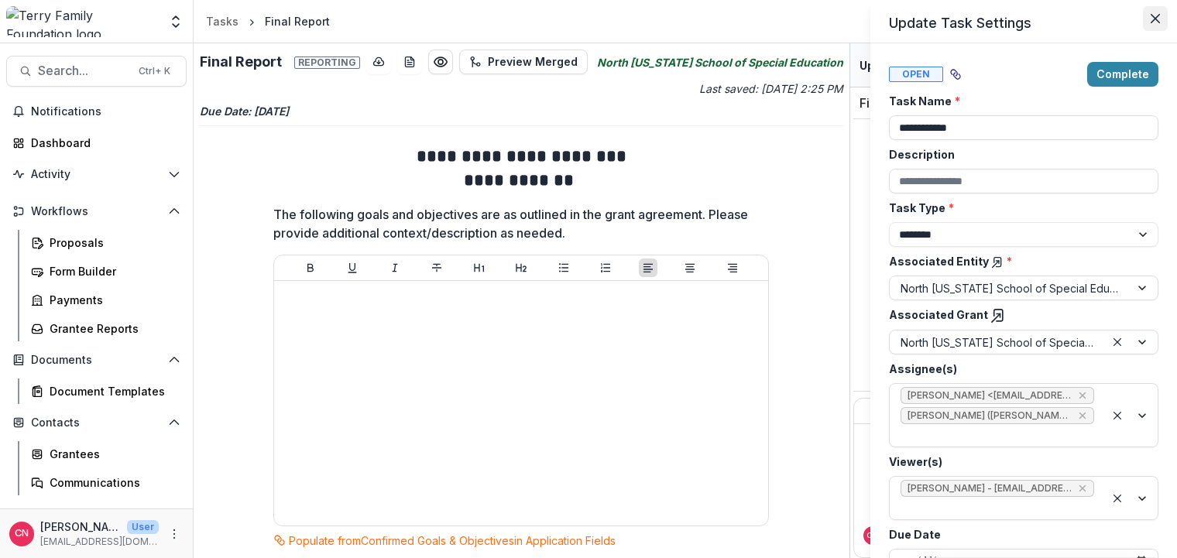
click at [1155, 19] on icon "Close" at bounding box center [1154, 18] width 9 height 9
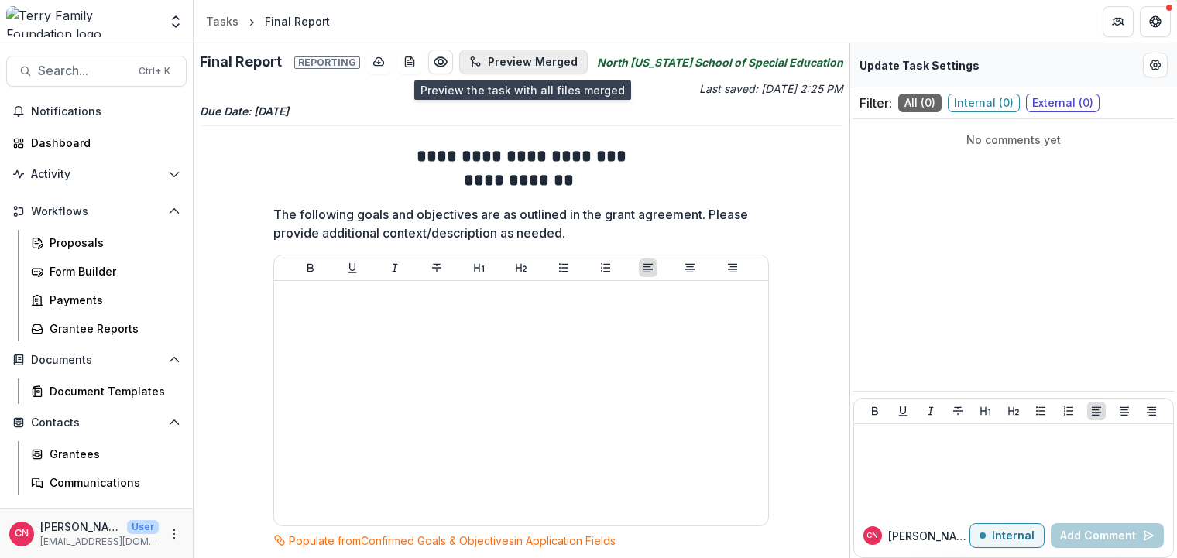
click at [540, 59] on button "Preview Merged" at bounding box center [523, 62] width 129 height 25
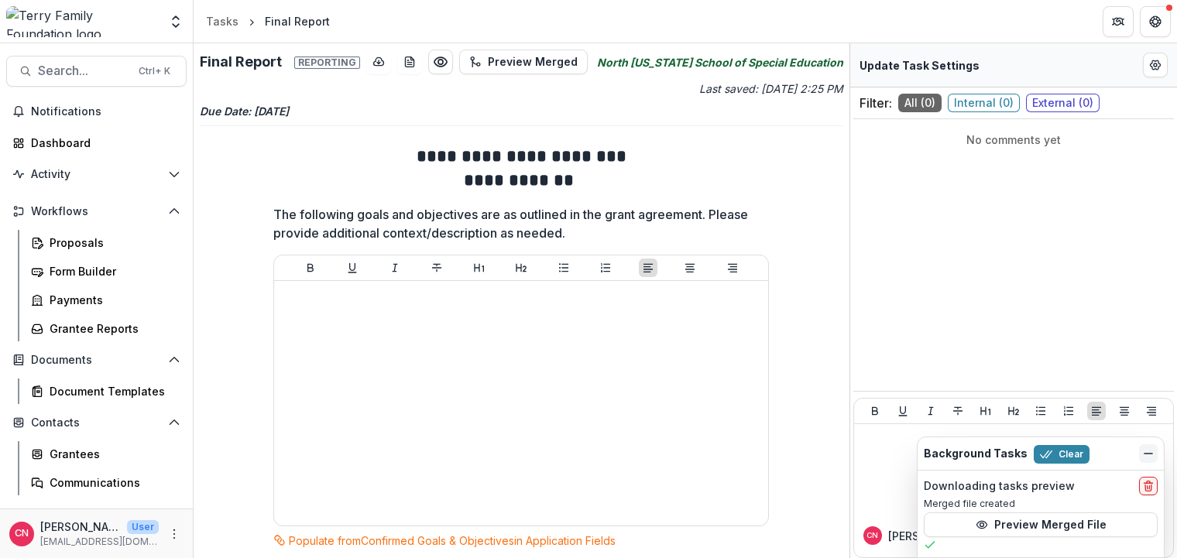
click at [1145, 447] on button "Dismiss" at bounding box center [1148, 453] width 19 height 19
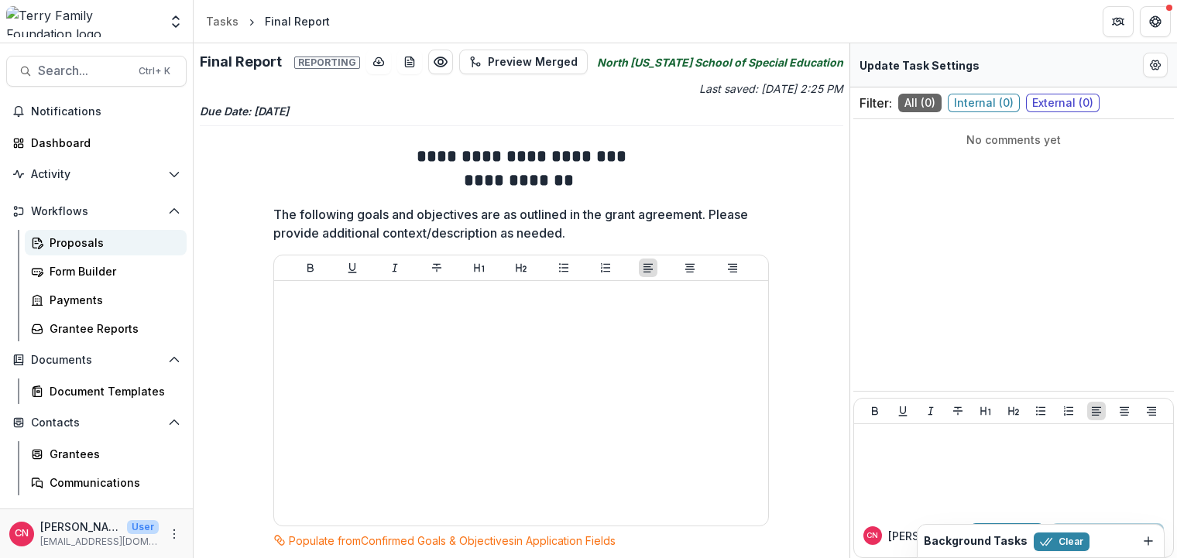
click at [62, 236] on div "Proposals" at bounding box center [112, 243] width 125 height 16
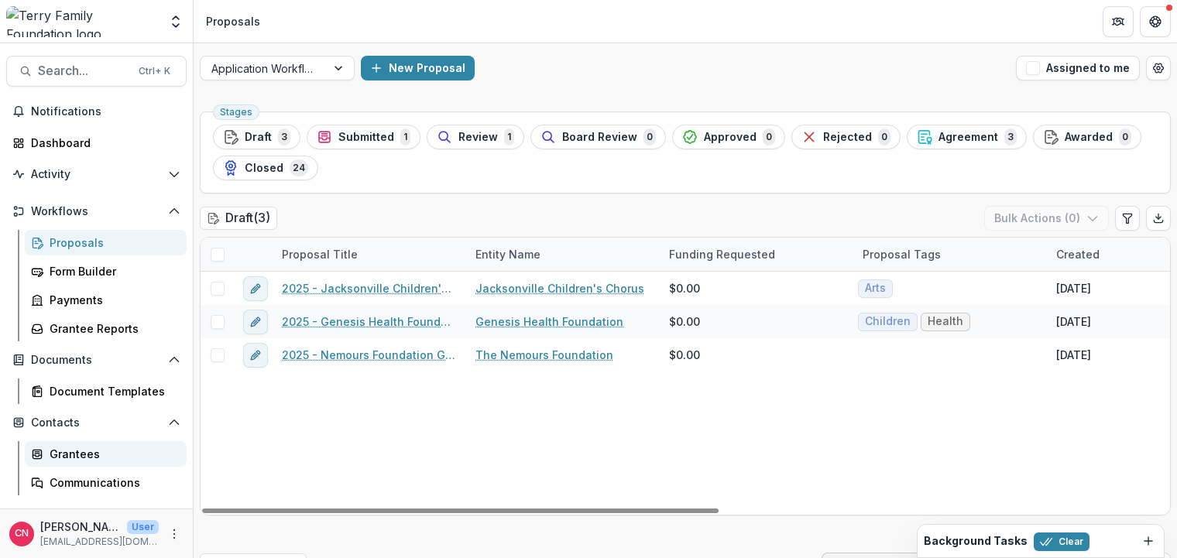
click at [80, 451] on div "Grantees" at bounding box center [112, 454] width 125 height 16
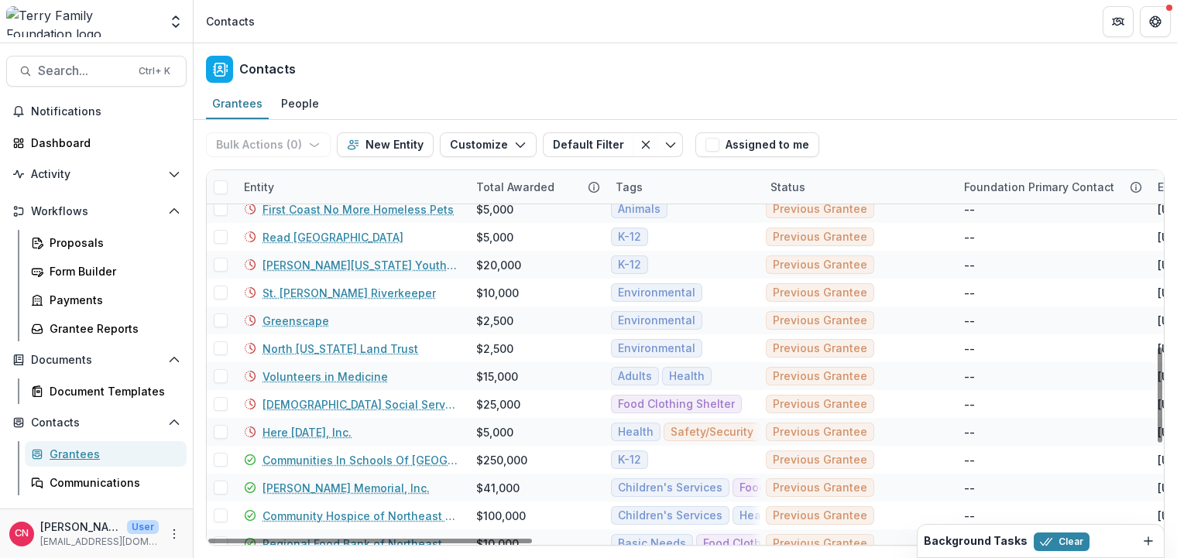
scroll to position [836, 0]
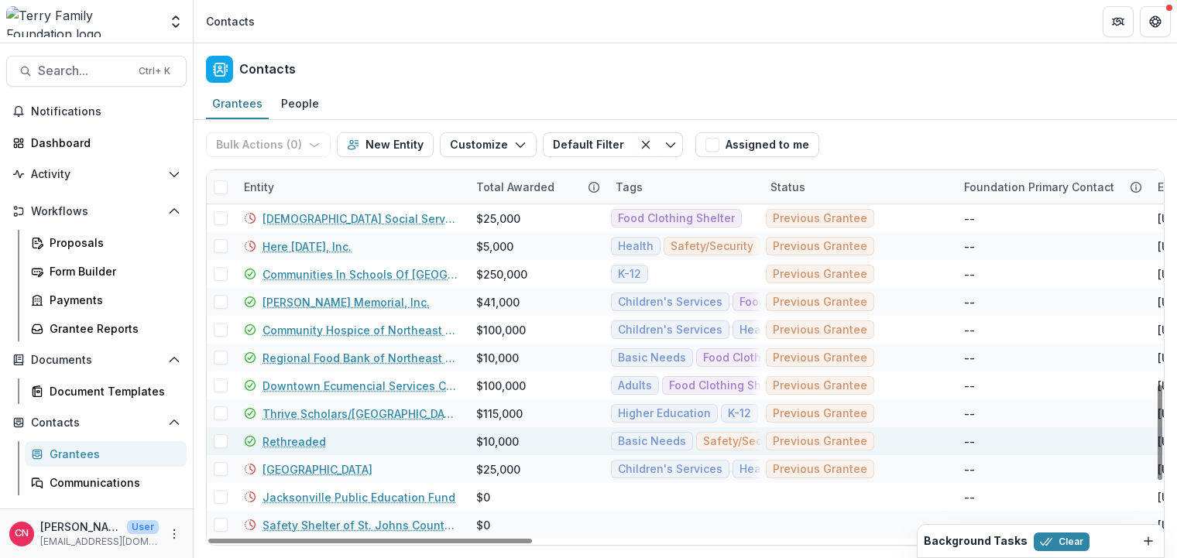
click at [297, 440] on link "Rethreaded" at bounding box center [293, 442] width 63 height 16
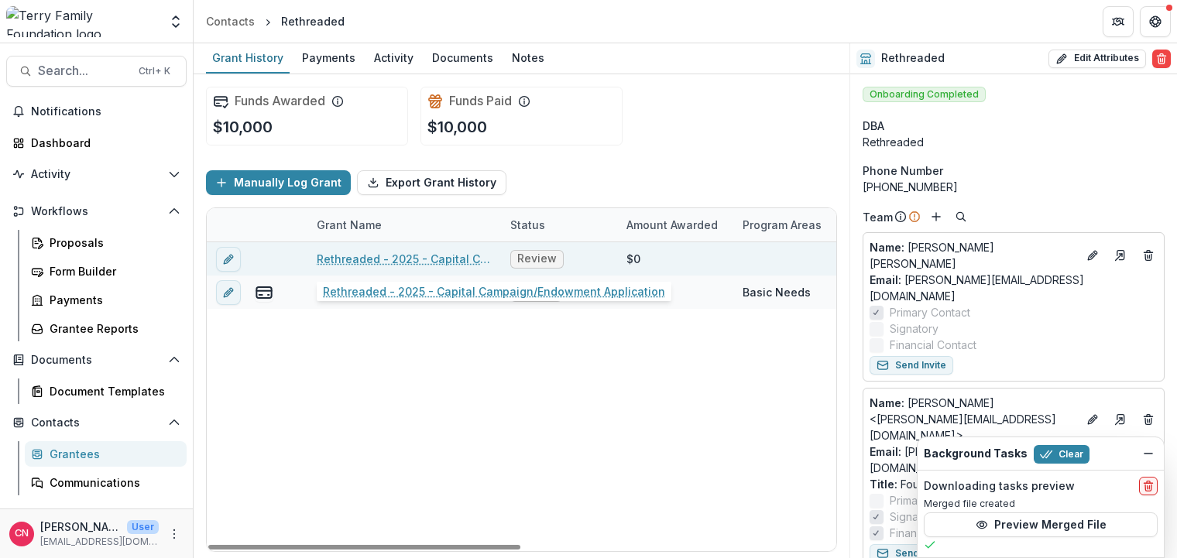
click at [411, 255] on link "Rethreaded - 2025 - Capital Campaign/Endowment Application" at bounding box center [404, 259] width 175 height 16
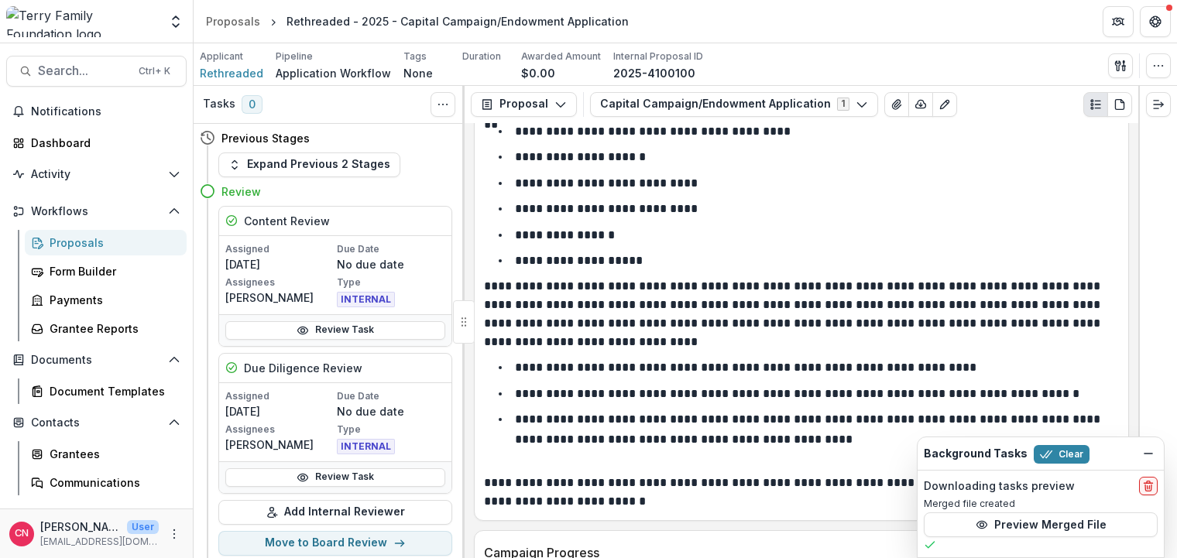
scroll to position [7276, 0]
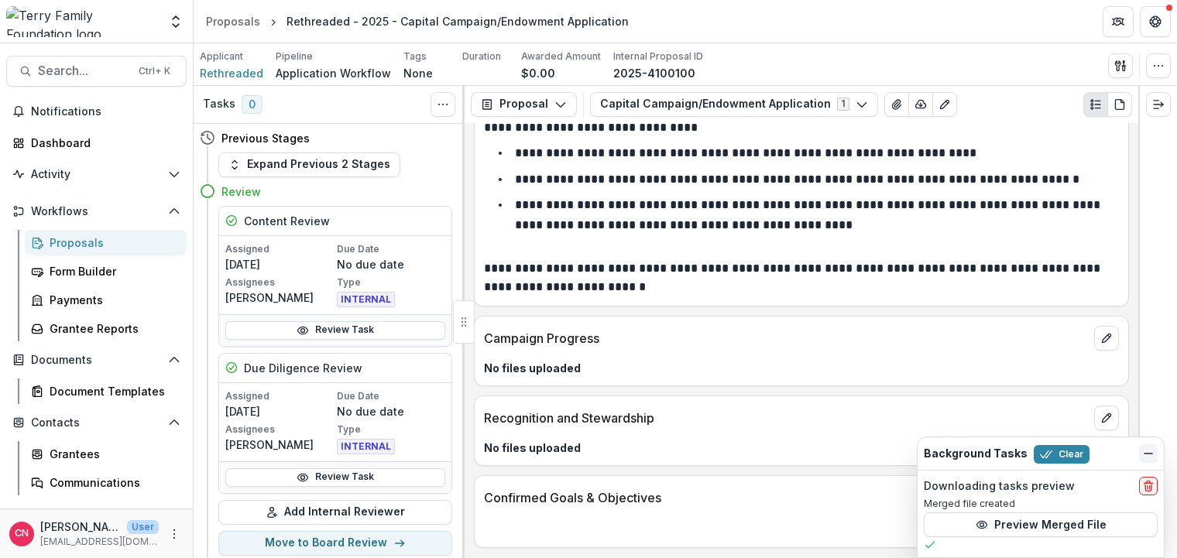
click at [1144, 452] on icon "Dismiss" at bounding box center [1148, 453] width 12 height 12
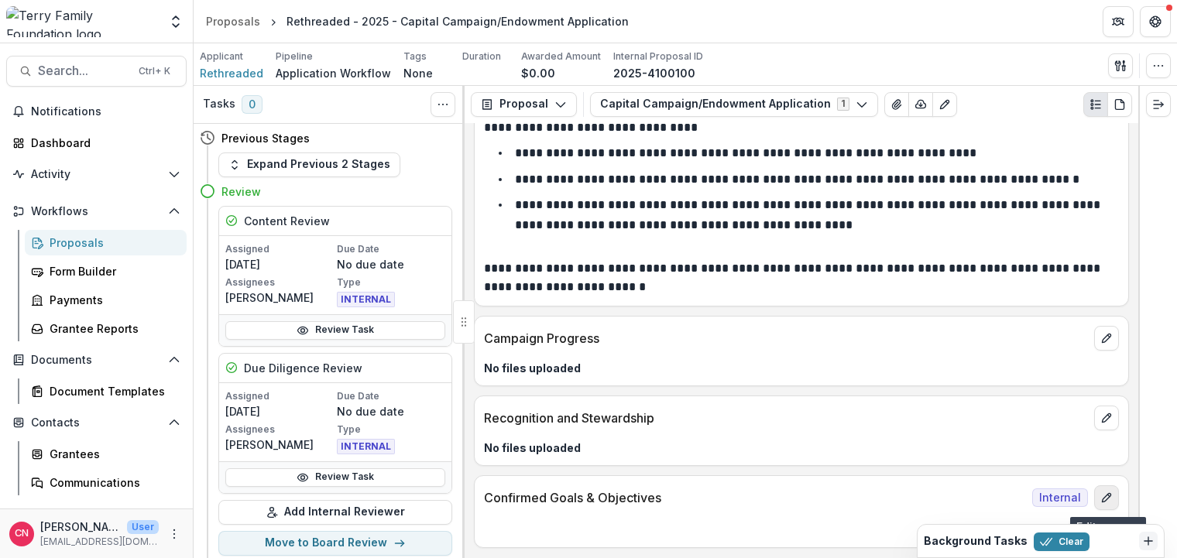
click at [1103, 499] on icon "edit" at bounding box center [1106, 498] width 9 height 9
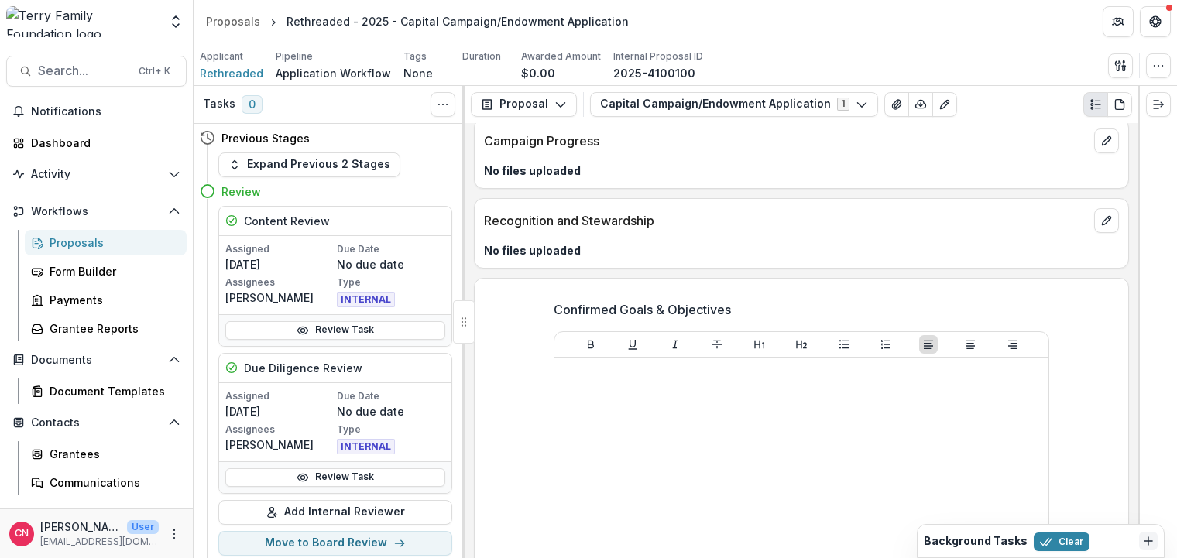
scroll to position [7604, 0]
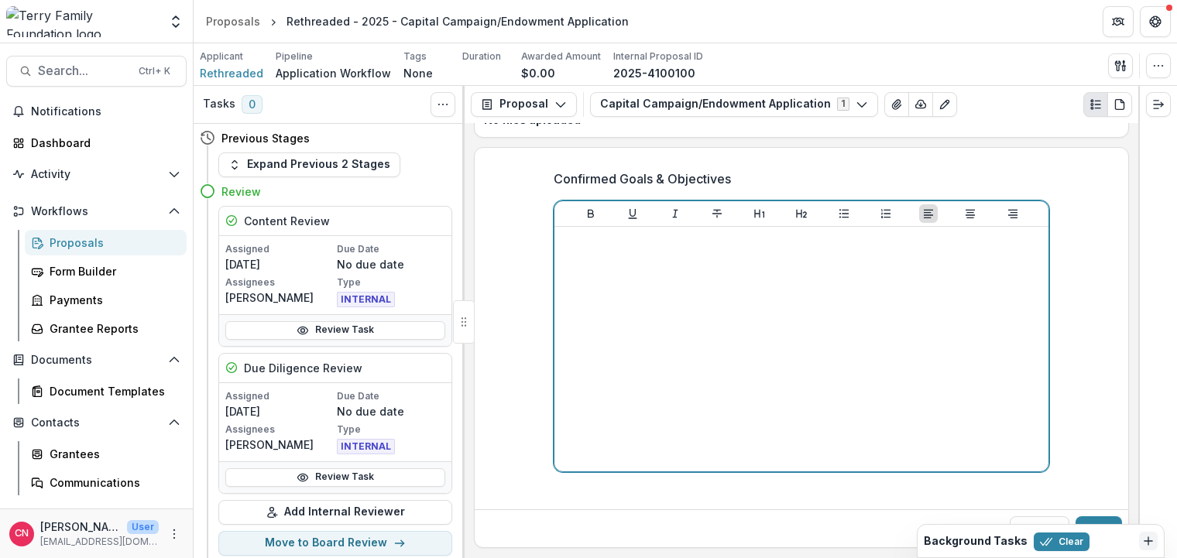
drag, startPoint x: 597, startPoint y: 242, endPoint x: 974, endPoint y: 172, distance: 383.4
click at [611, 241] on p at bounding box center [802, 241] width 482 height 17
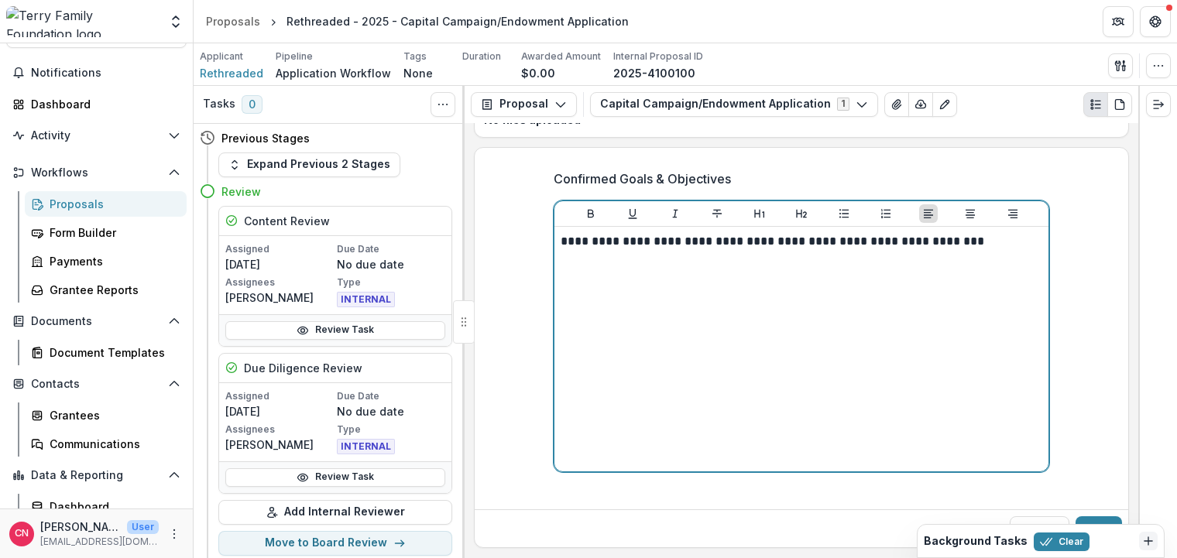
scroll to position [78, 0]
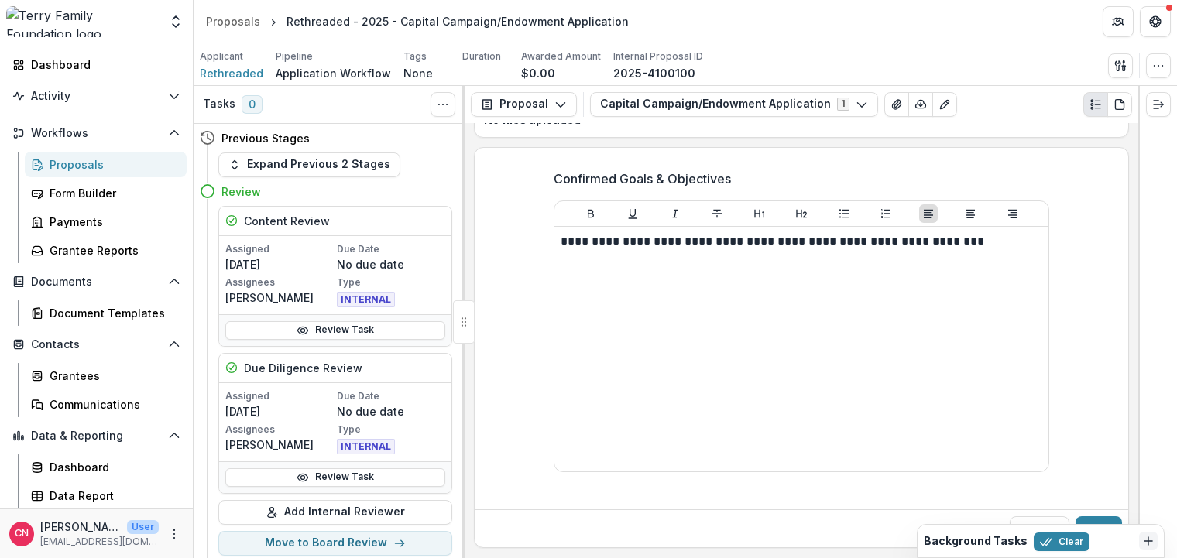
click at [1147, 538] on icon "Dismiss" at bounding box center [1148, 541] width 12 height 12
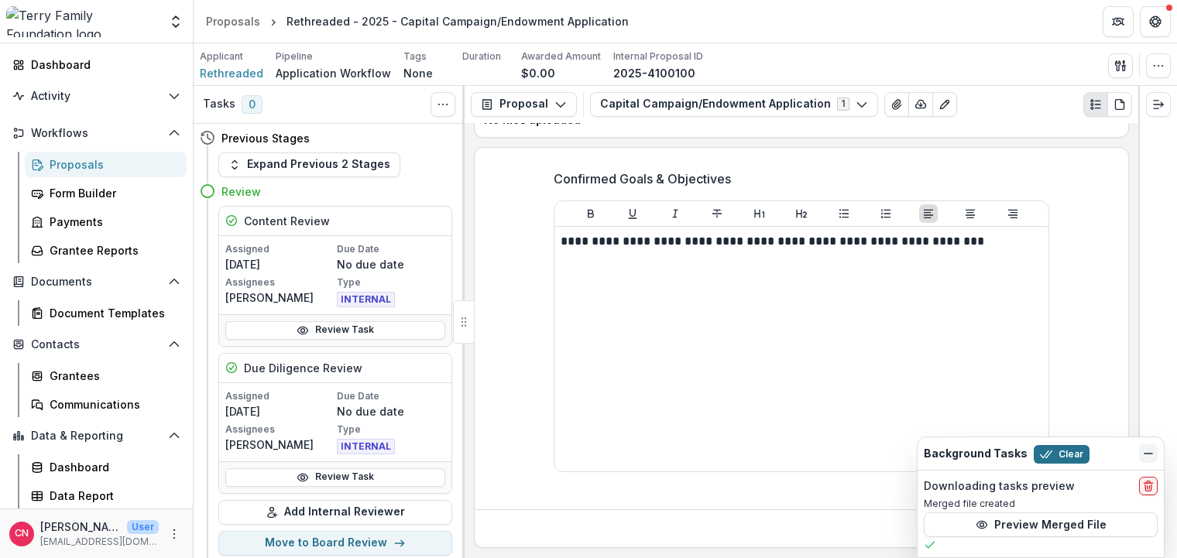
click at [1065, 454] on button "Clear" at bounding box center [1062, 454] width 56 height 19
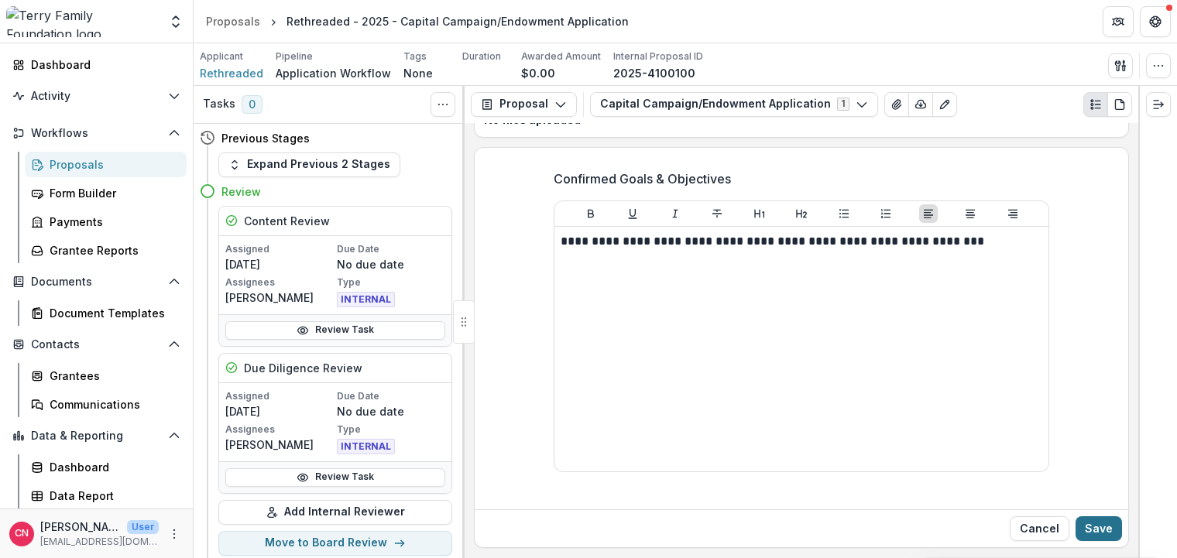
click at [1102, 530] on button "Save" at bounding box center [1098, 528] width 46 height 25
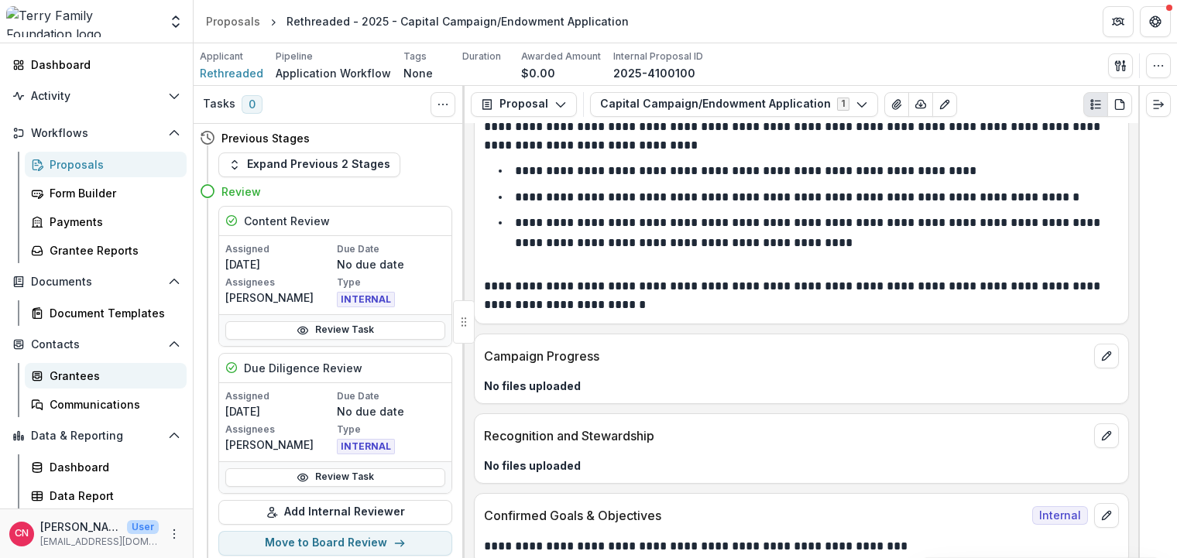
click at [81, 375] on div "Grantees" at bounding box center [112, 376] width 125 height 16
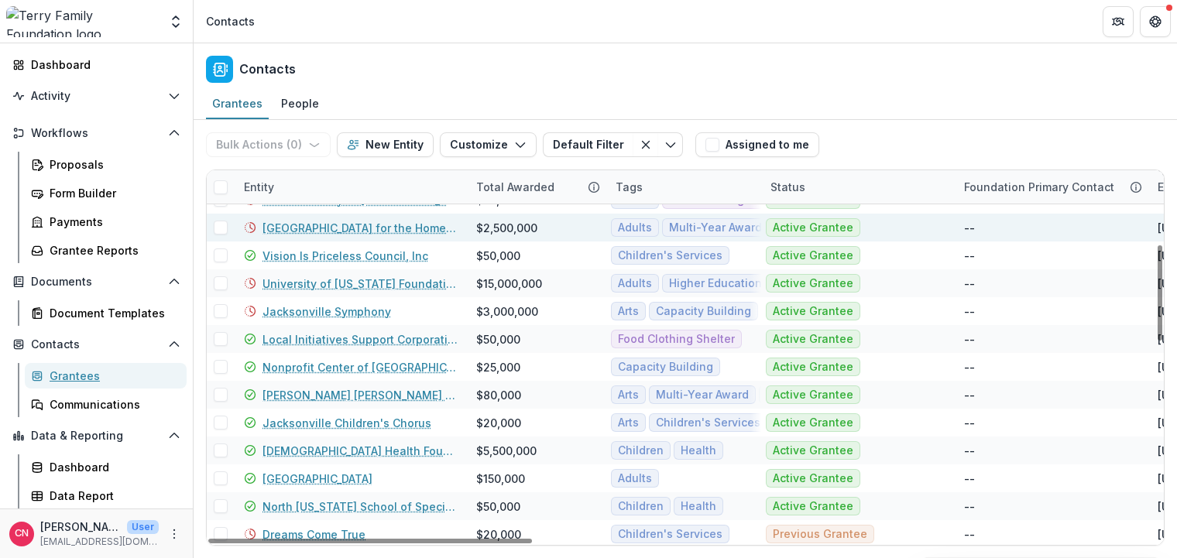
scroll to position [372, 0]
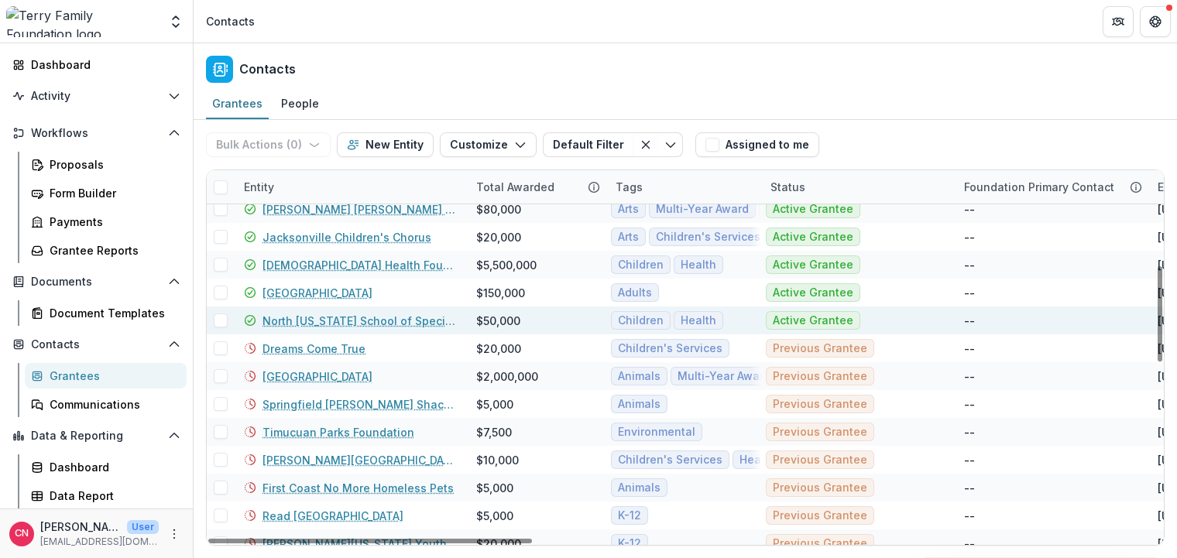
click at [423, 317] on link "North [US_STATE] School of Special Education" at bounding box center [359, 321] width 195 height 16
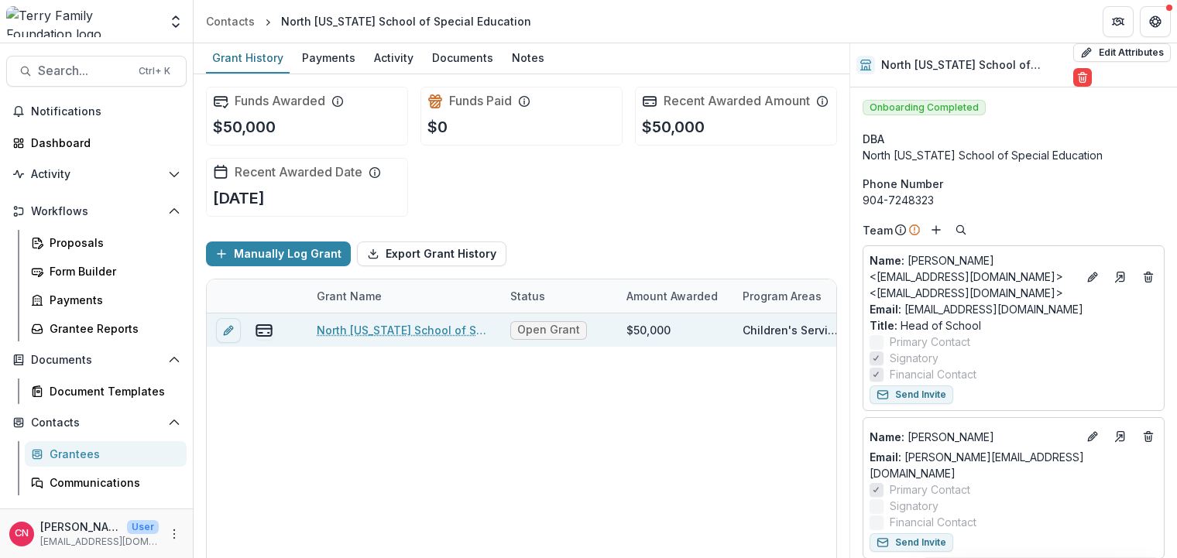
click at [350, 323] on link "North [US_STATE] School of Special Education - 2025 - Grant Application Form - …" at bounding box center [404, 330] width 175 height 16
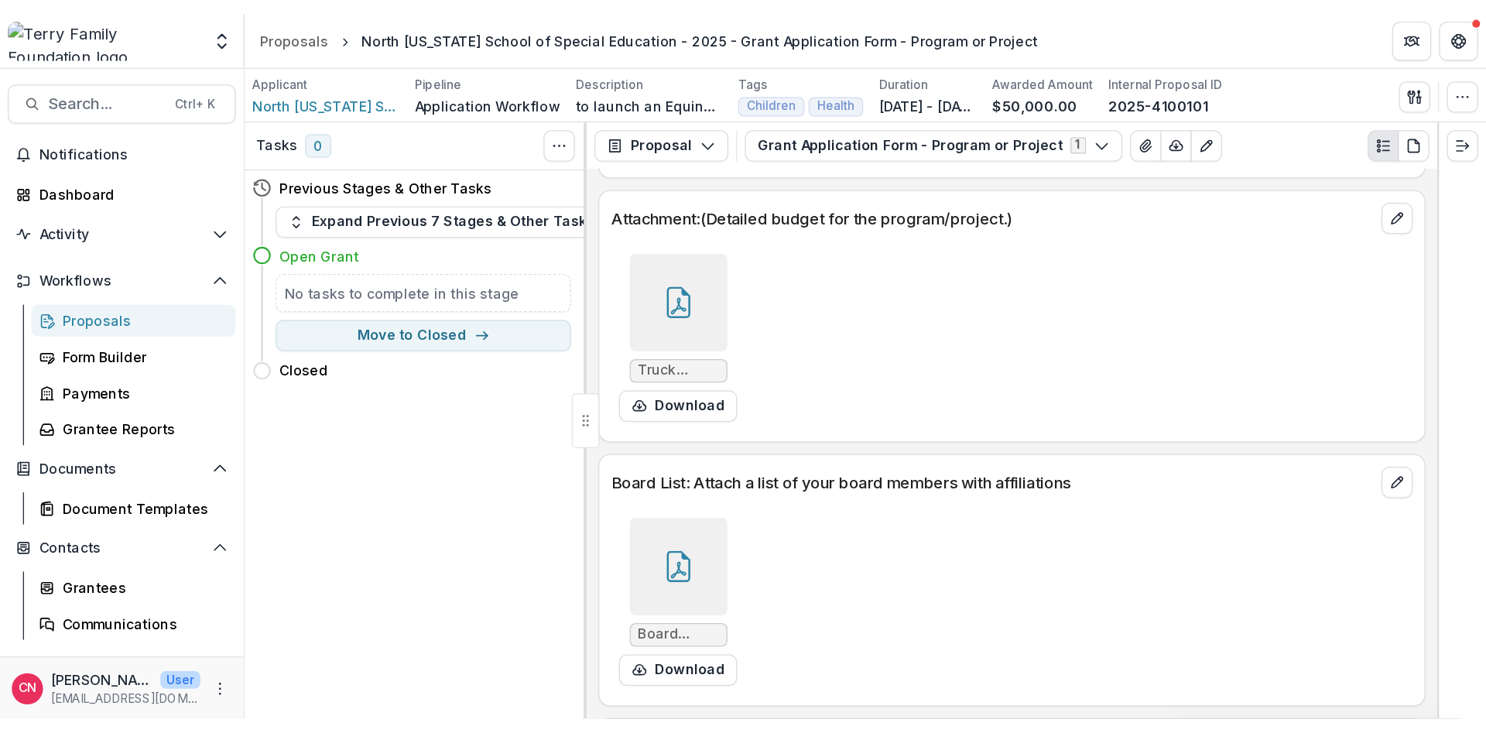
scroll to position [5628, 0]
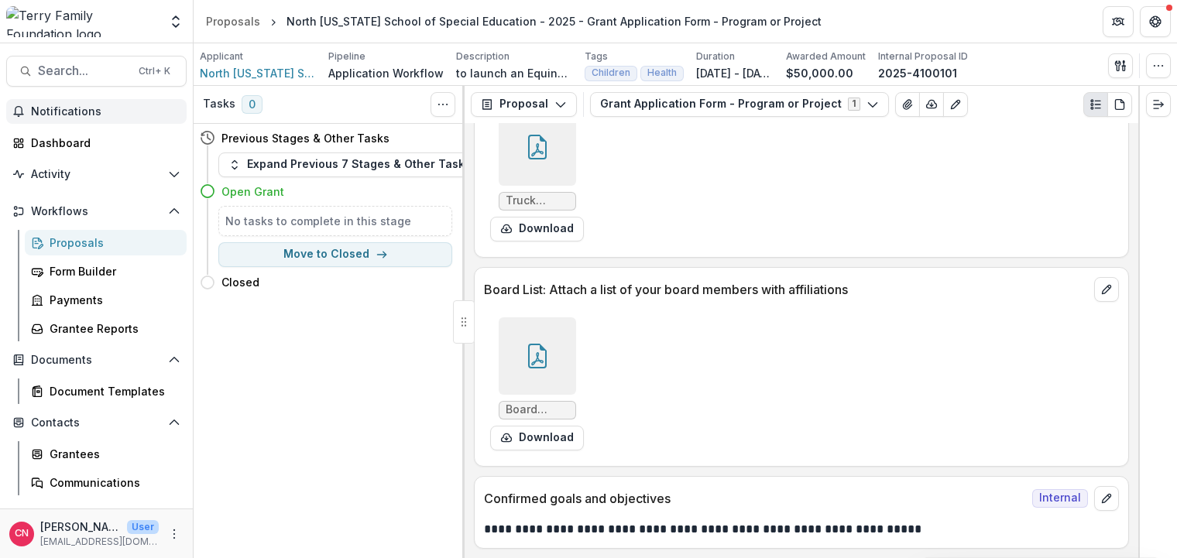
click at [66, 108] on span "Notifications" at bounding box center [105, 111] width 149 height 13
click at [33, 149] on div "Dashboard" at bounding box center [102, 143] width 143 height 16
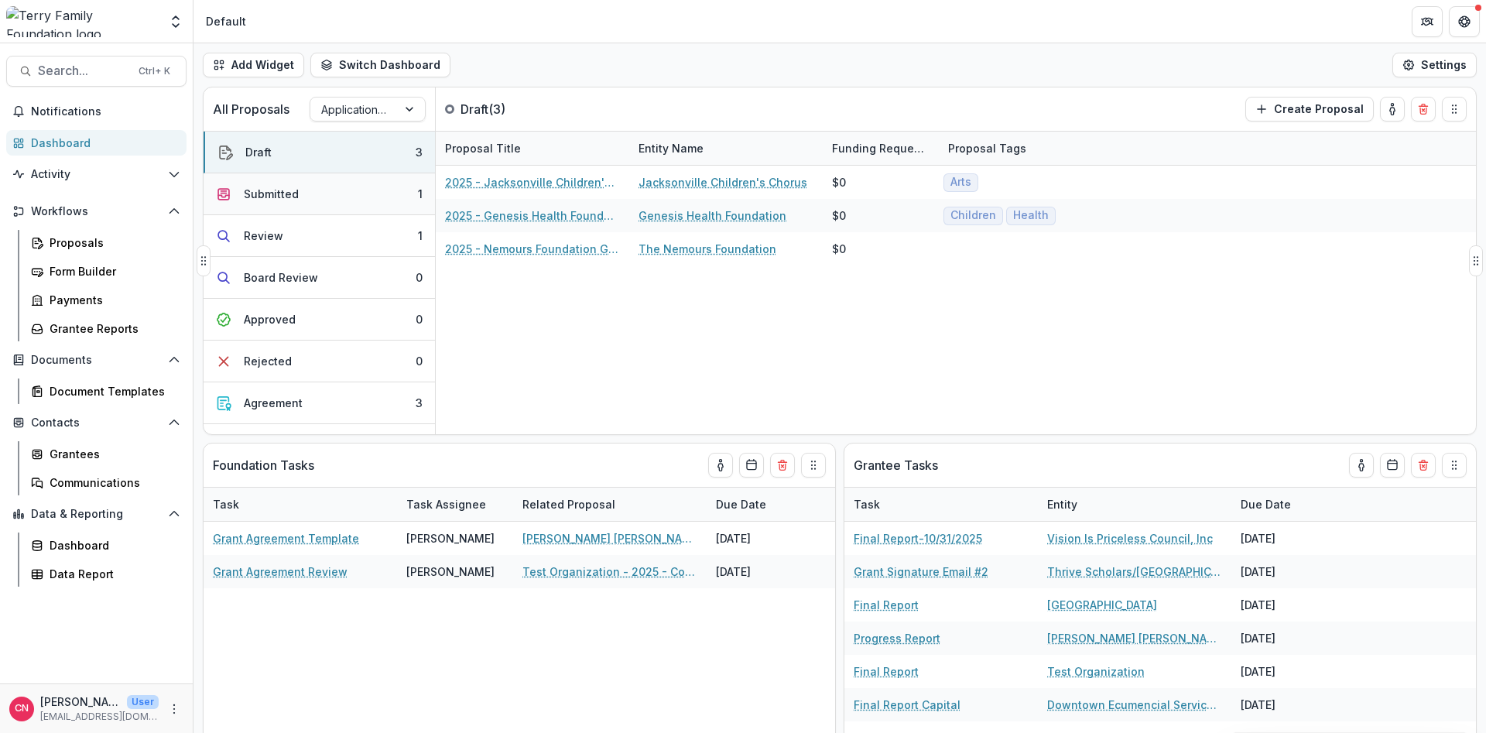
click at [262, 190] on div "Submitted" at bounding box center [271, 194] width 55 height 16
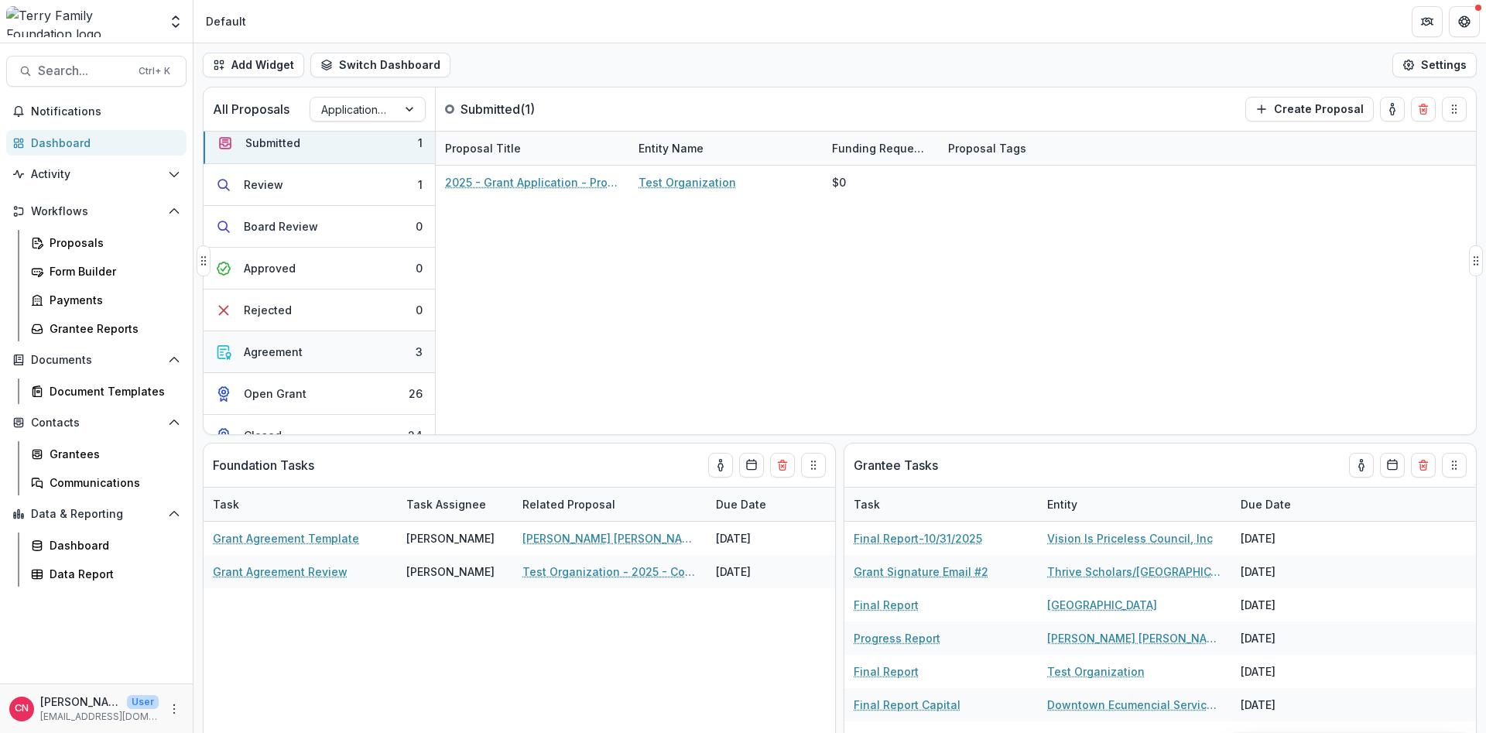
scroll to position [73, 0]
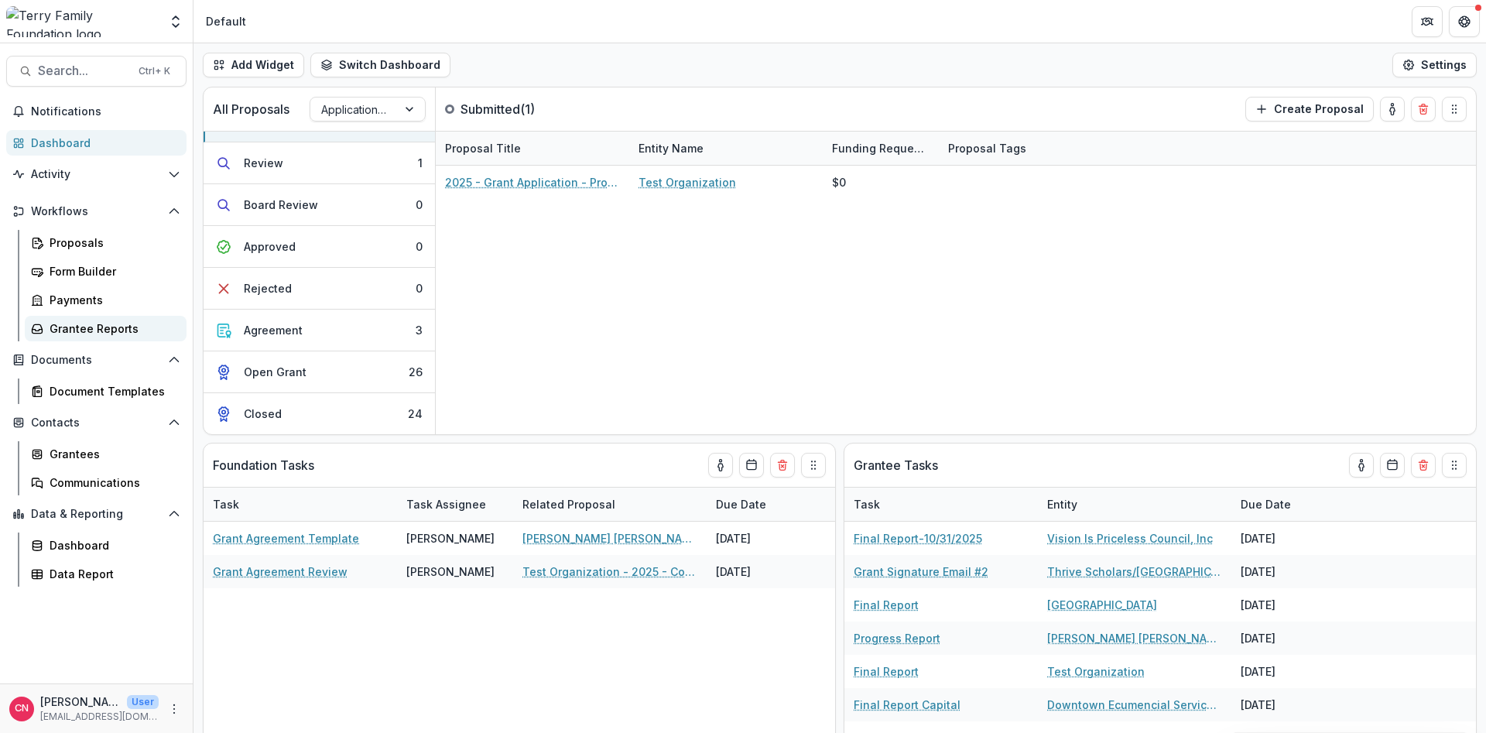
click at [94, 324] on div "Grantee Reports" at bounding box center [112, 329] width 125 height 16
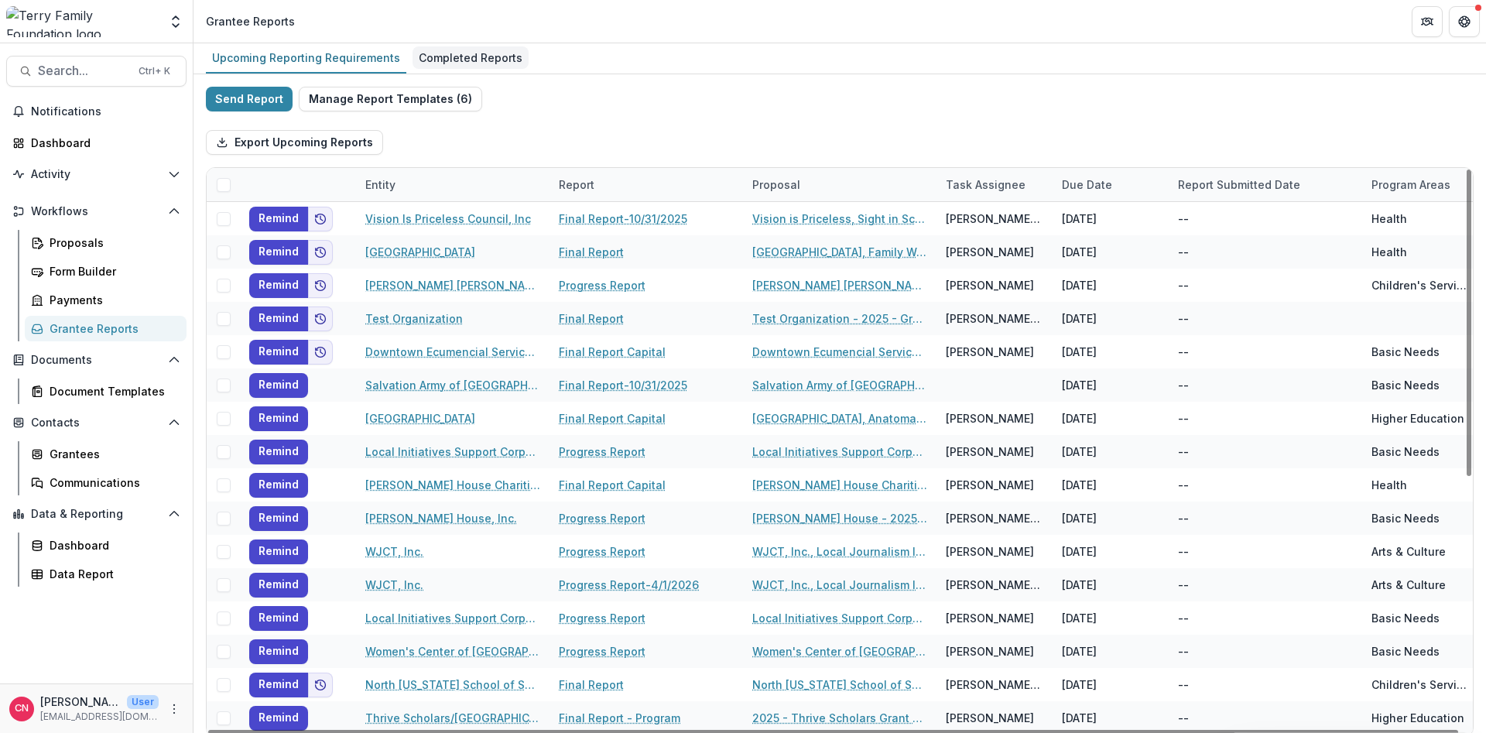
click at [472, 53] on div "Completed Reports" at bounding box center [471, 57] width 116 height 22
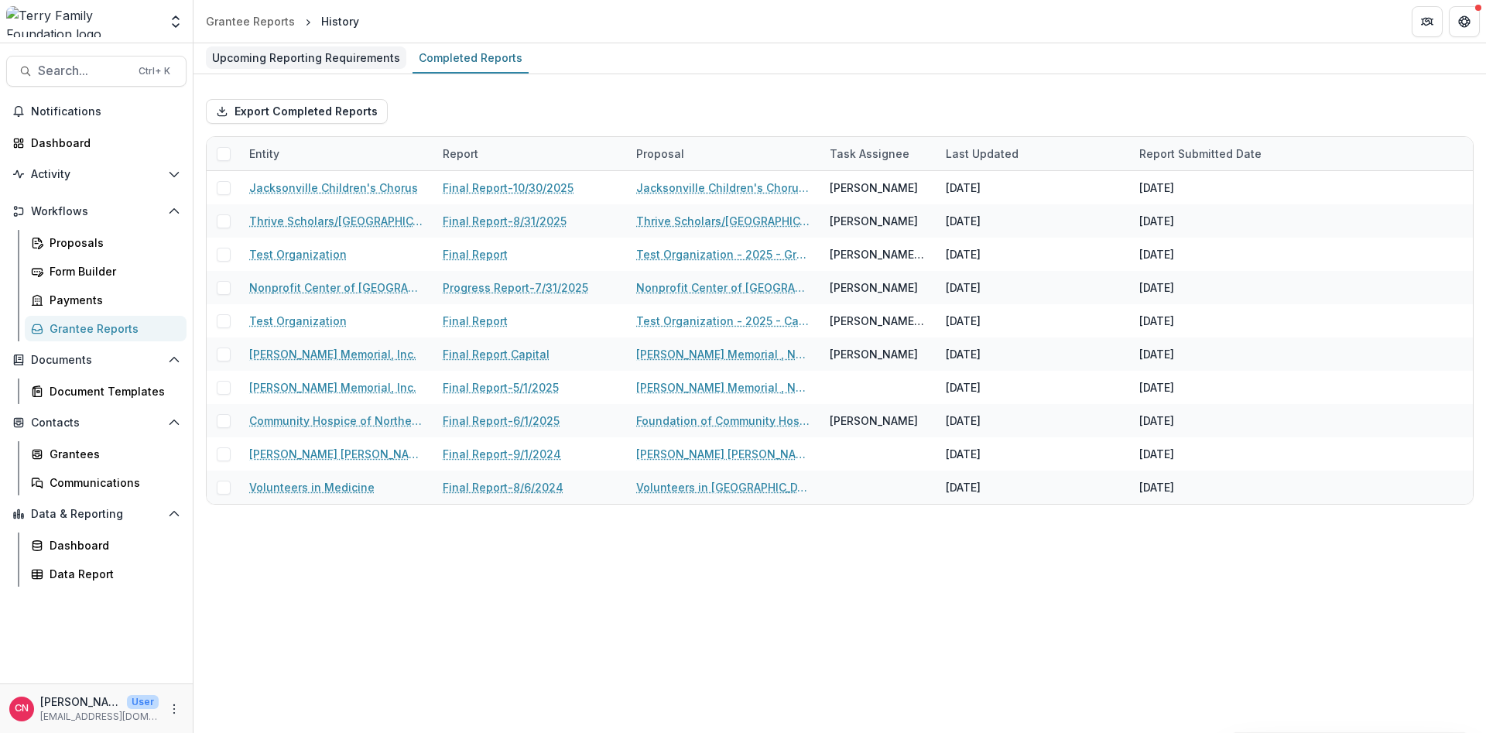
click at [291, 52] on div "Upcoming Reporting Requirements" at bounding box center [306, 57] width 201 height 22
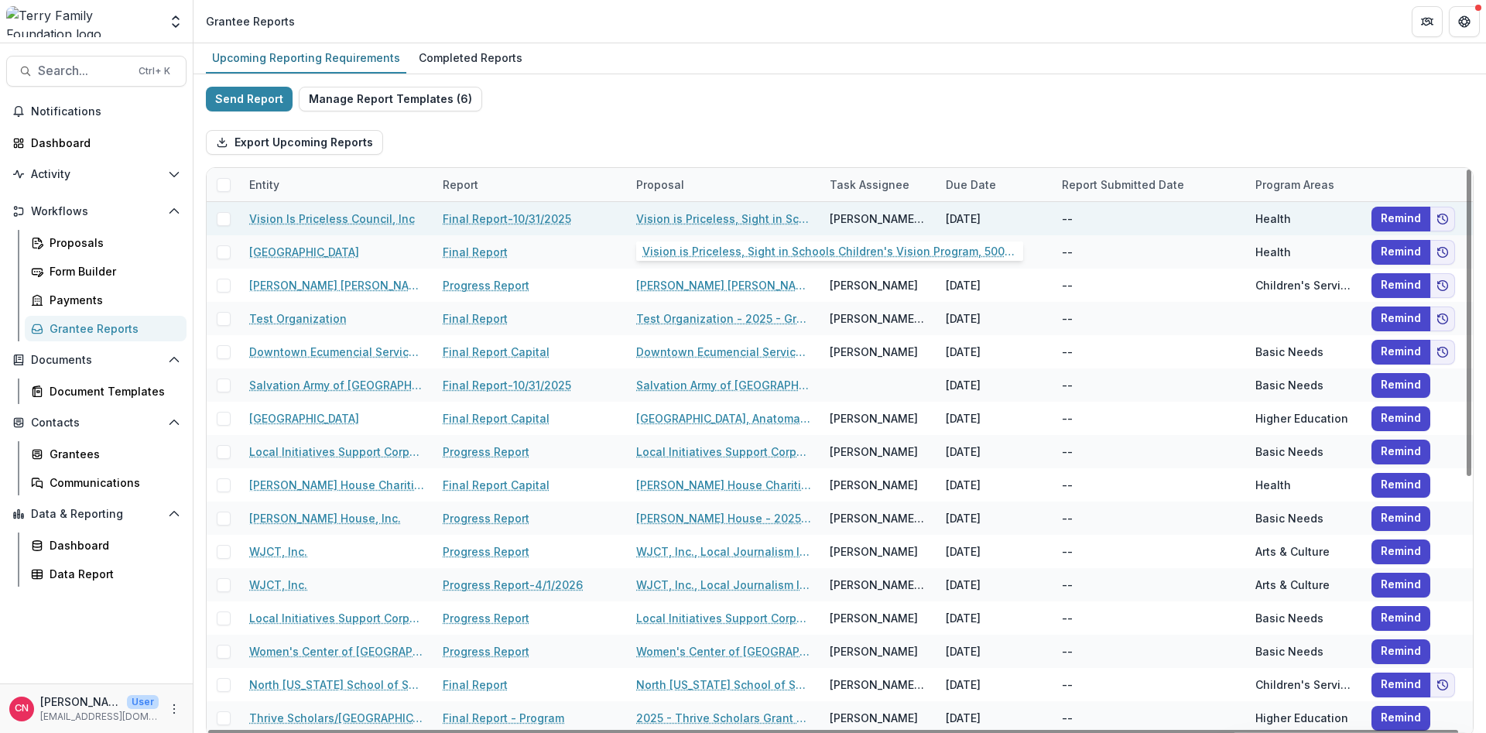
click at [697, 216] on link "Vision is Priceless, Sight in Schools Children's Vision Program, 50000, Childre…" at bounding box center [723, 219] width 175 height 16
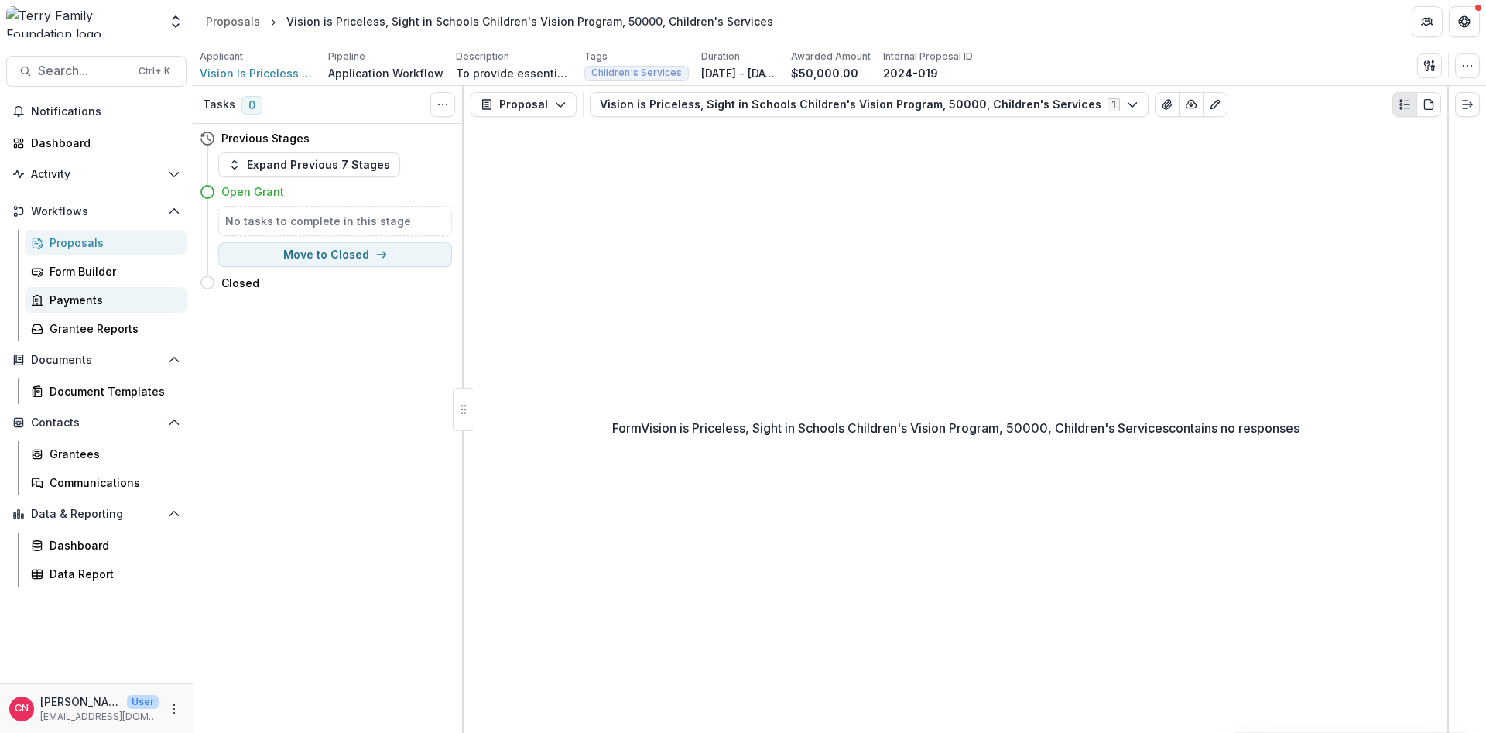
click at [74, 296] on div "Payments" at bounding box center [112, 300] width 125 height 16
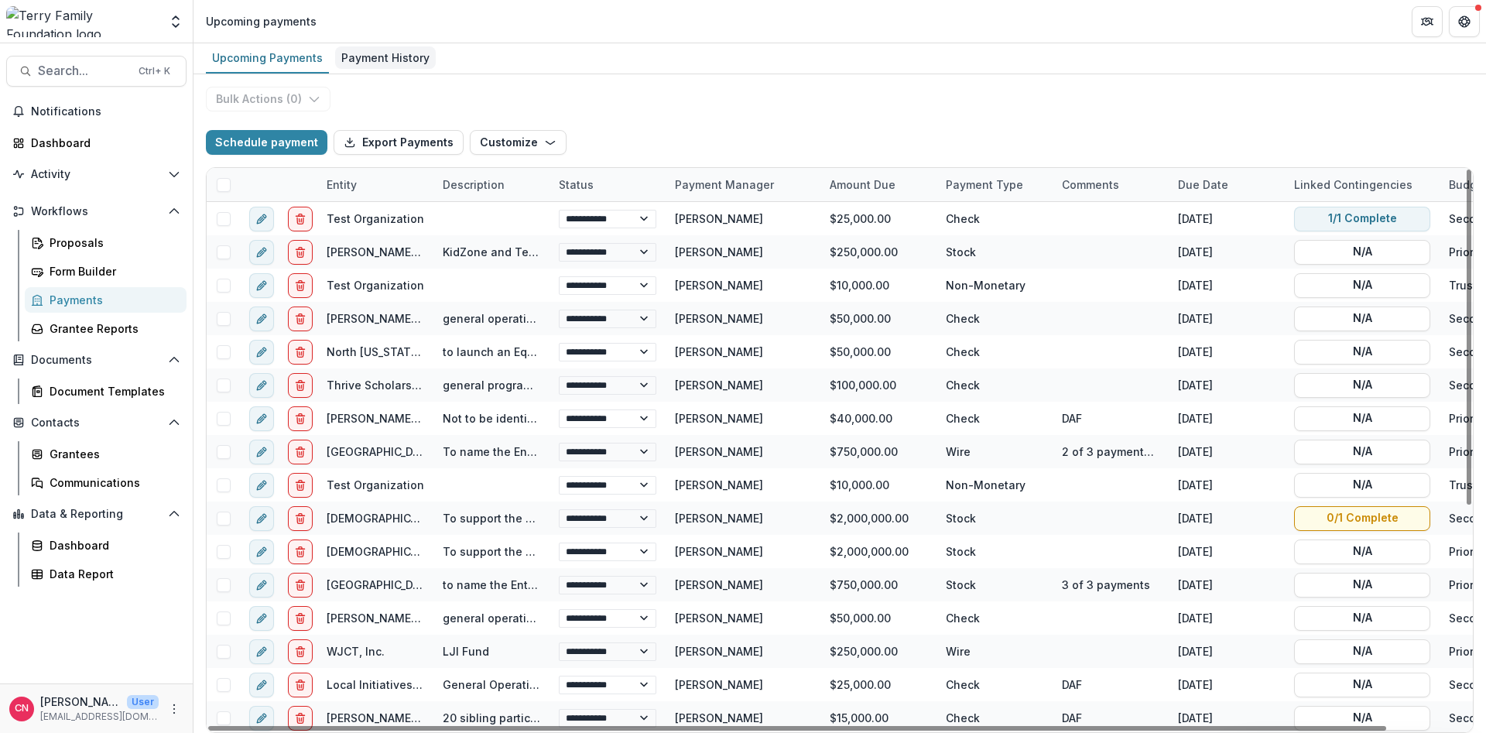
click at [371, 53] on div "Payment History" at bounding box center [385, 57] width 101 height 22
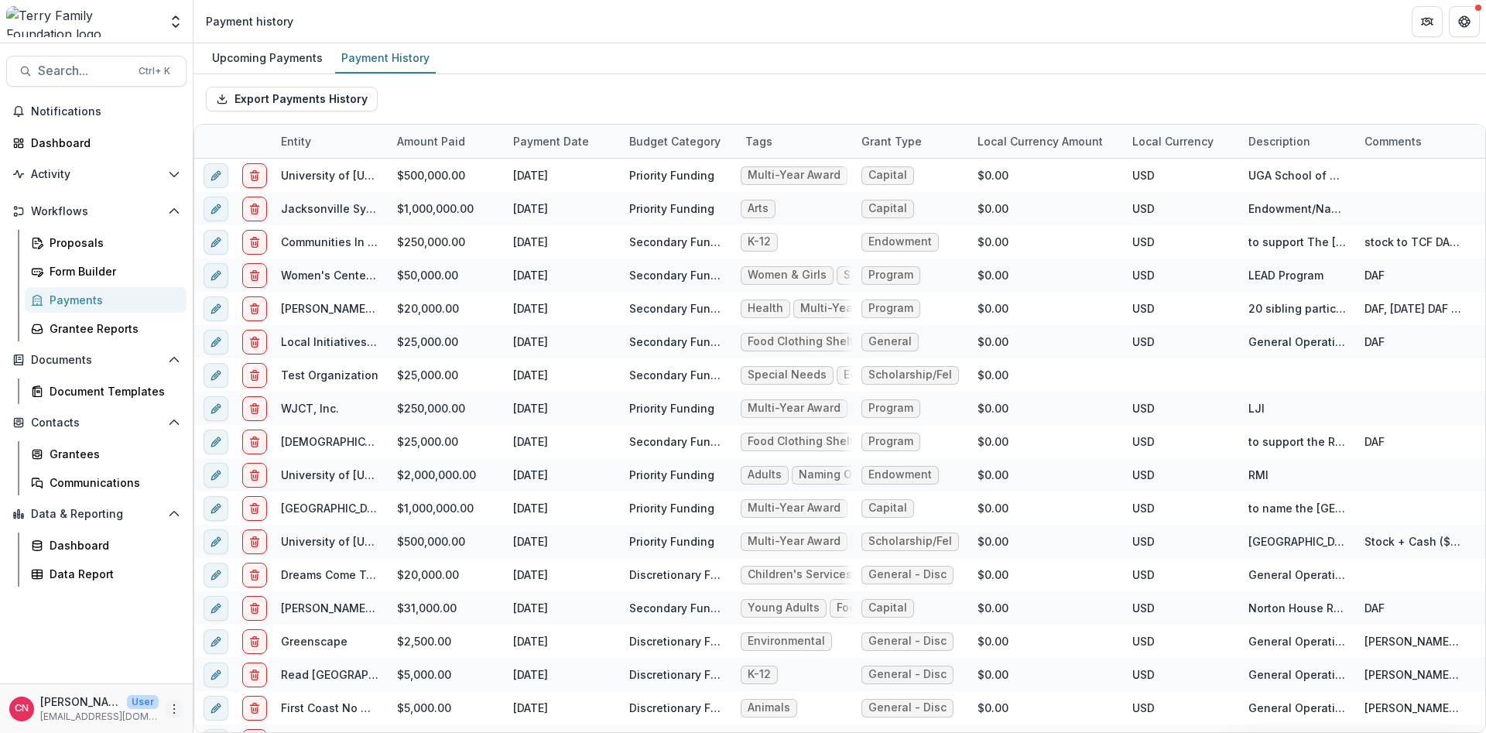
click at [174, 557] on circle "More" at bounding box center [174, 705] width 1 height 1
drag, startPoint x: 246, startPoint y: 697, endPoint x: 259, endPoint y: 691, distance: 14.5
click at [247, 557] on button "Logout" at bounding box center [277, 702] width 166 height 26
